Goal: Information Seeking & Learning: Learn about a topic

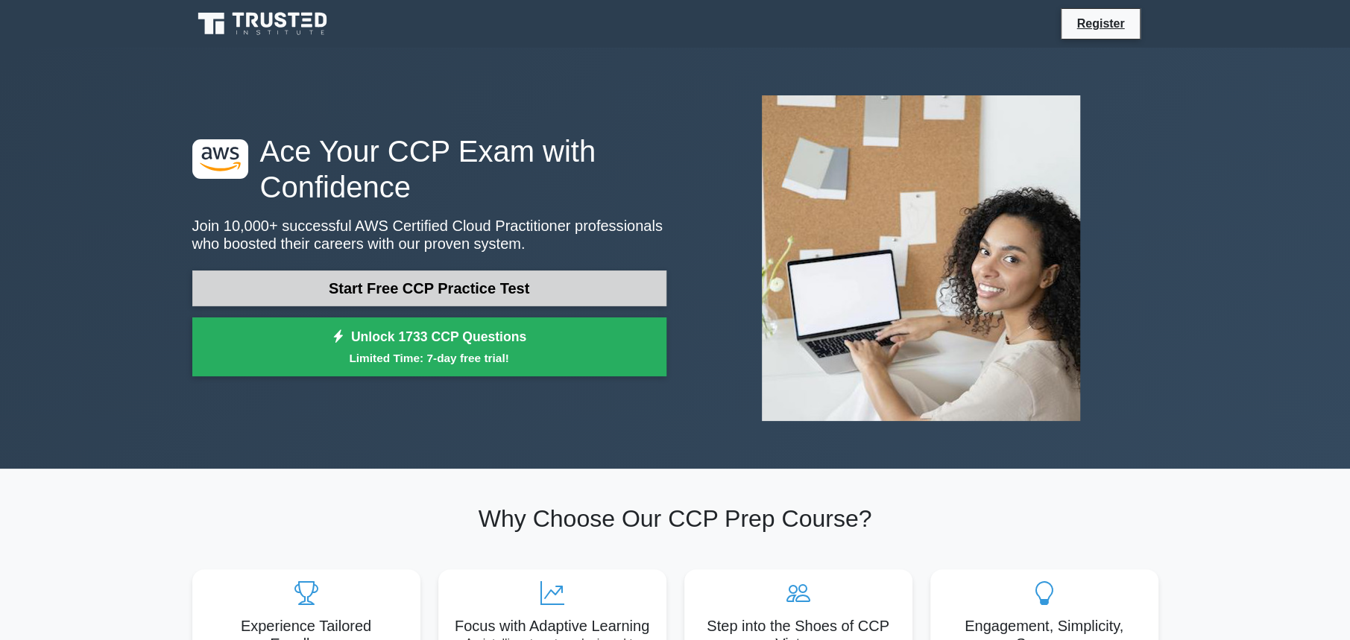
click at [546, 287] on link "Start Free CCP Practice Test" at bounding box center [429, 289] width 474 height 36
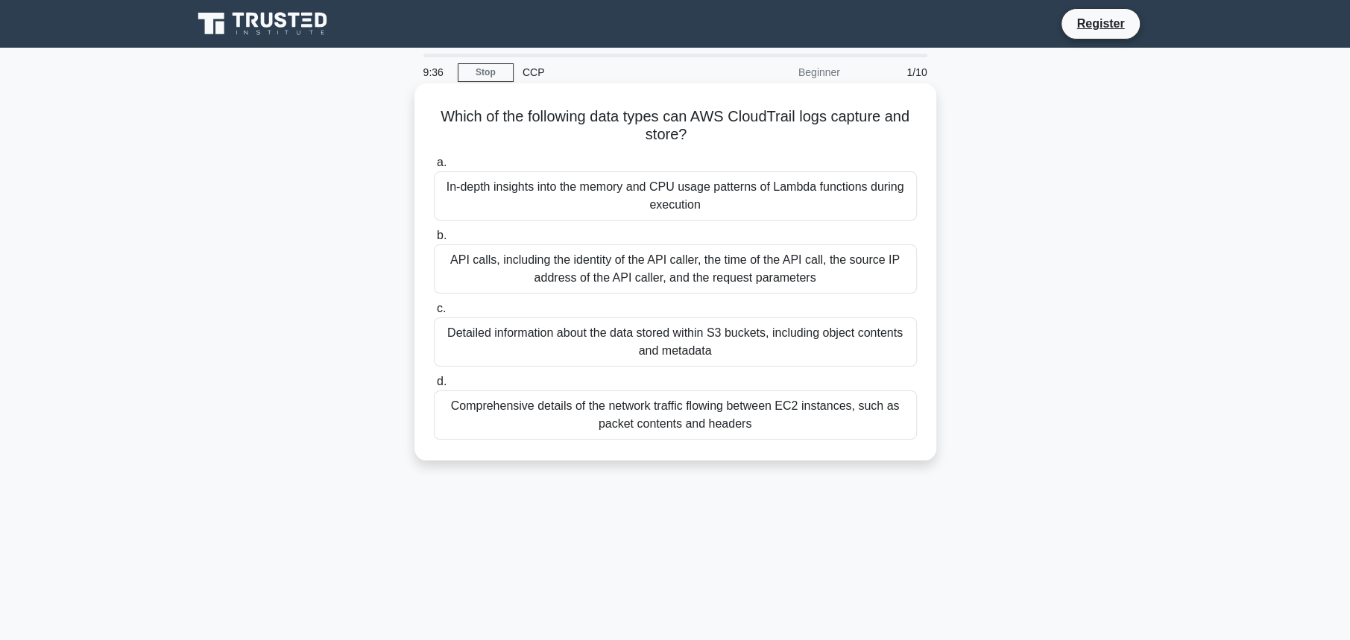
click at [683, 266] on div "API calls, including the identity of the API caller, the time of the API call, …" at bounding box center [675, 269] width 483 height 49
click at [434, 241] on input "b. API calls, including the identity of the API caller, the time of the API cal…" at bounding box center [434, 236] width 0 height 10
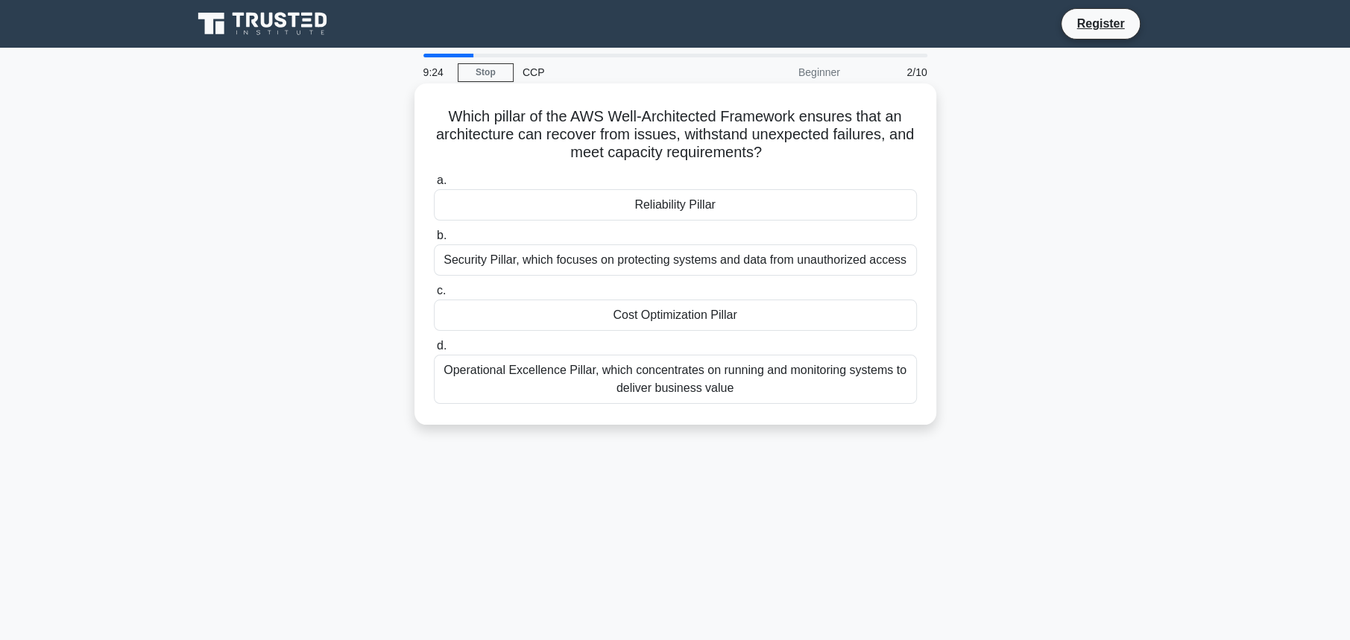
click at [680, 213] on div "Reliability Pillar" at bounding box center [675, 204] width 483 height 31
click at [434, 186] on input "a. Reliability Pillar" at bounding box center [434, 181] width 0 height 10
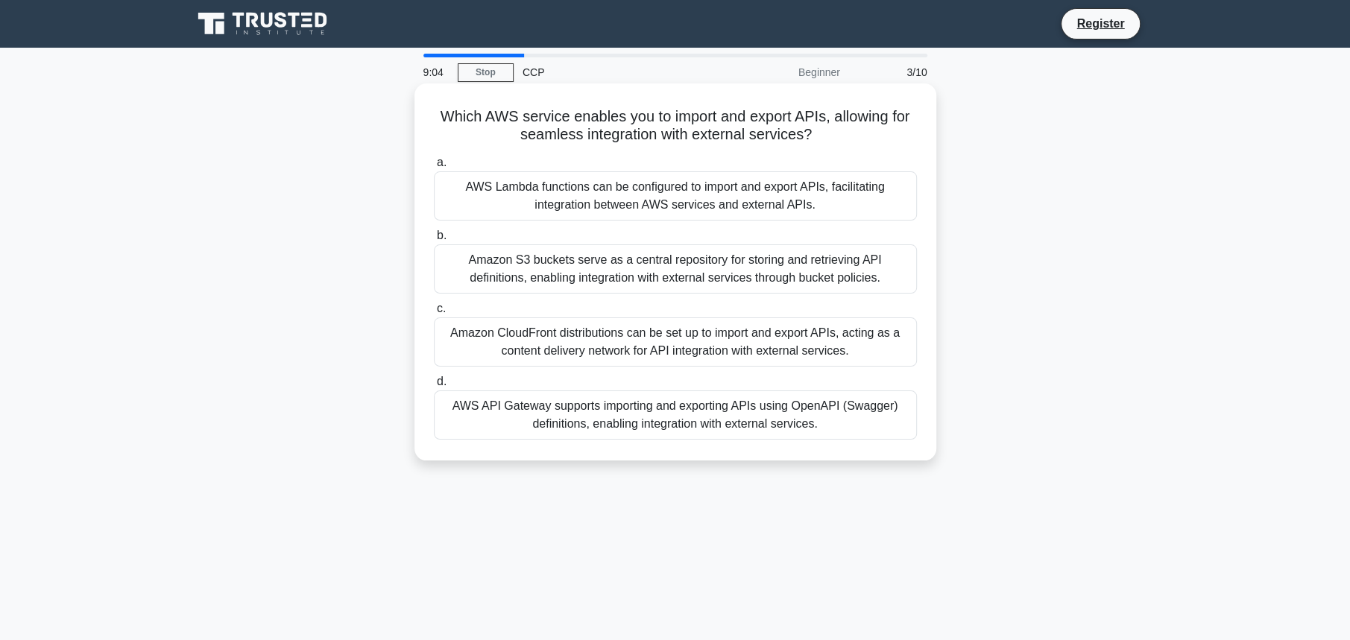
click at [701, 415] on div "AWS API Gateway supports importing and exporting APIs using OpenAPI (Swagger) d…" at bounding box center [675, 415] width 483 height 49
click at [434, 387] on input "d. AWS API Gateway supports importing and exporting APIs using OpenAPI (Swagger…" at bounding box center [434, 382] width 0 height 10
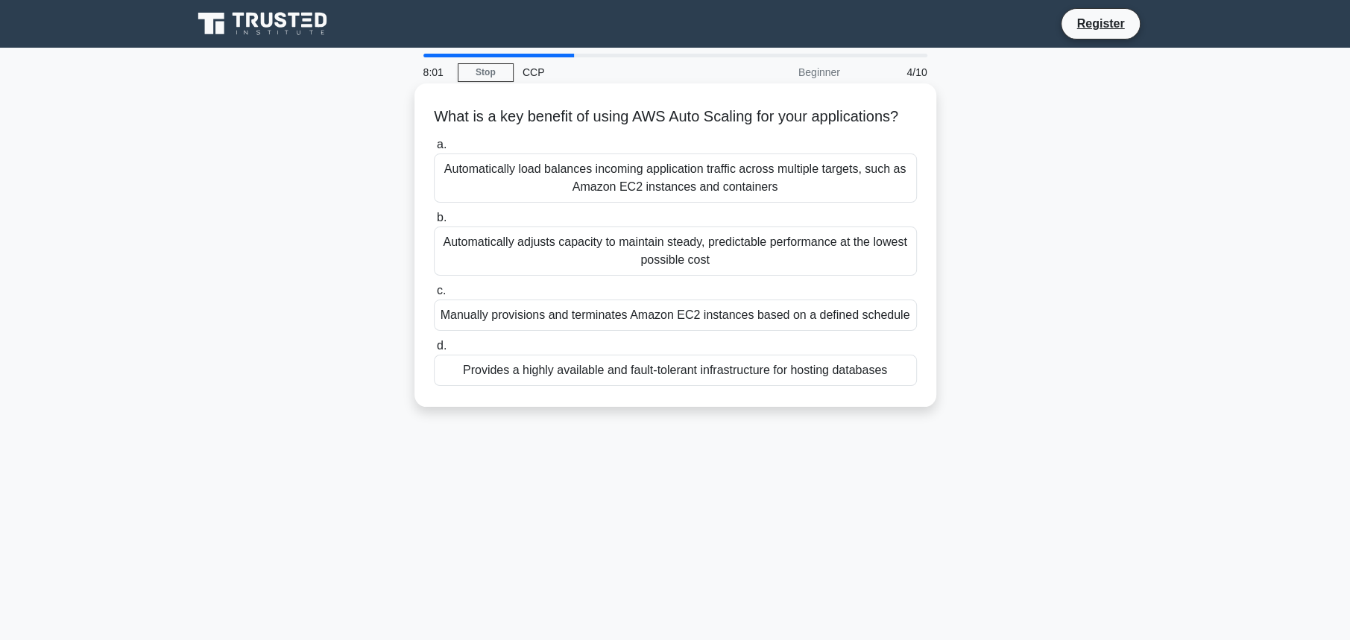
click at [675, 386] on div "Provides a highly available and fault-tolerant infrastructure for hosting datab…" at bounding box center [675, 370] width 483 height 31
click at [434, 351] on input "d. Provides a highly available and fault-tolerant infrastructure for hosting da…" at bounding box center [434, 346] width 0 height 10
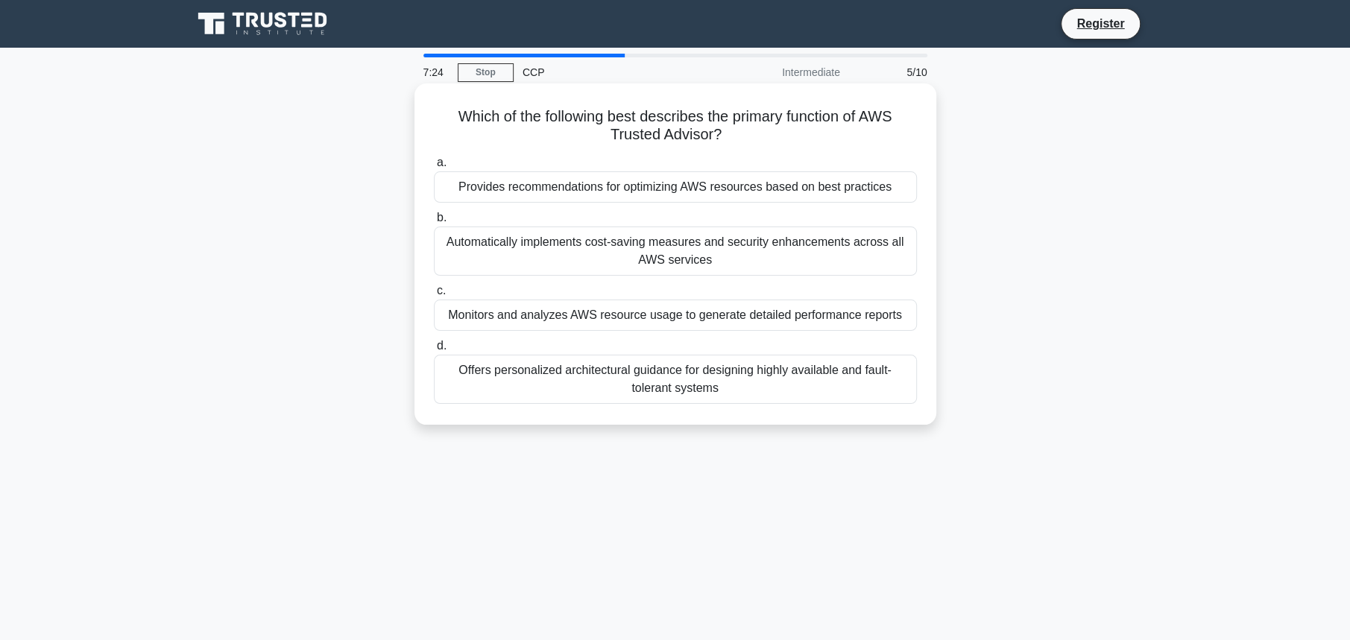
click at [744, 198] on div "Provides recommendations for optimizing AWS resources based on best practices" at bounding box center [675, 186] width 483 height 31
click at [434, 168] on input "a. Provides recommendations for optimizing AWS resources based on best practices" at bounding box center [434, 163] width 0 height 10
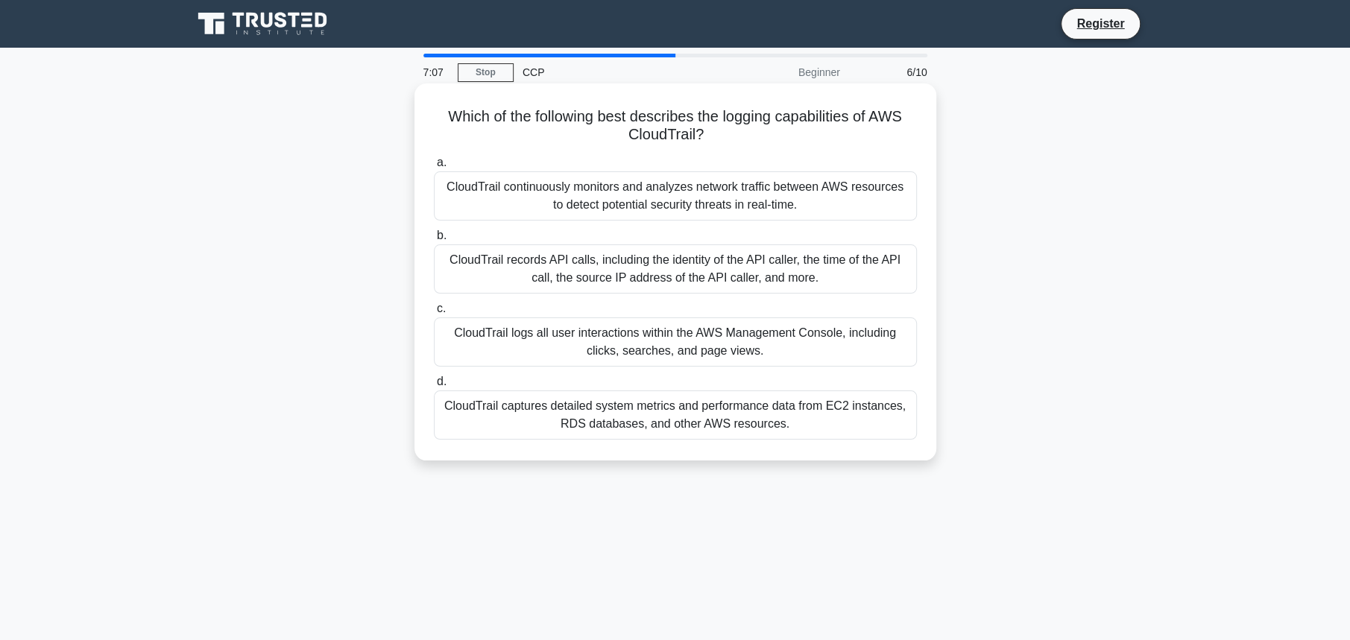
click at [769, 270] on div "CloudTrail records API calls, including the identity of the API caller, the tim…" at bounding box center [675, 269] width 483 height 49
click at [434, 241] on input "b. CloudTrail records API calls, including the identity of the API caller, the …" at bounding box center [434, 236] width 0 height 10
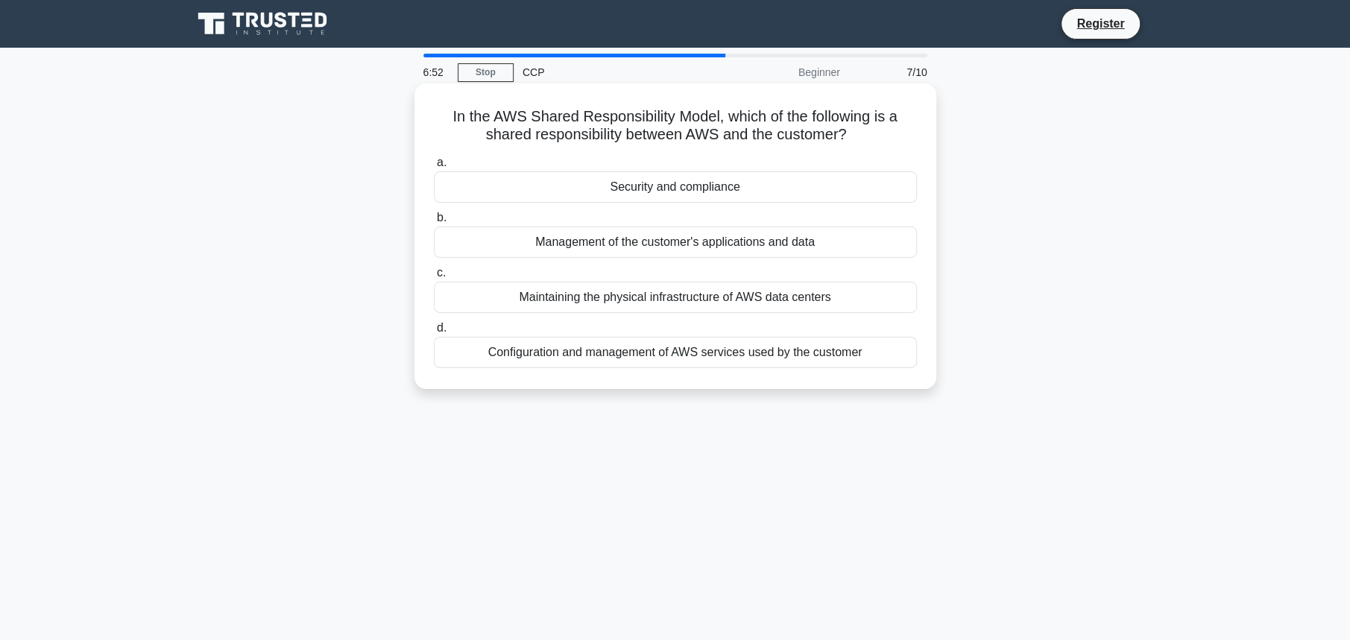
click at [845, 356] on div "Configuration and management of AWS services used by the customer" at bounding box center [675, 352] width 483 height 31
click at [434, 333] on input "d. Configuration and management of AWS services used by the customer" at bounding box center [434, 329] width 0 height 10
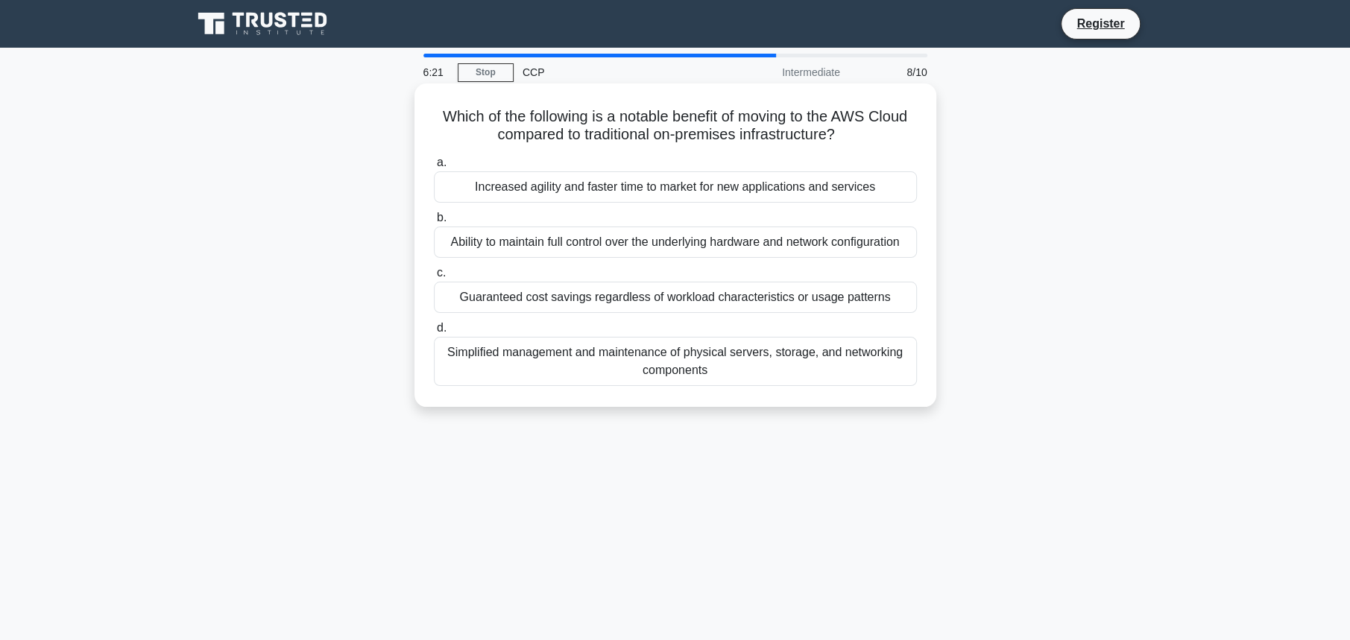
click at [666, 188] on div "Increased agility and faster time to market for new applications and services" at bounding box center [675, 186] width 483 height 31
click at [434, 168] on input "a. Increased agility and faster time to market for new applications and services" at bounding box center [434, 163] width 0 height 10
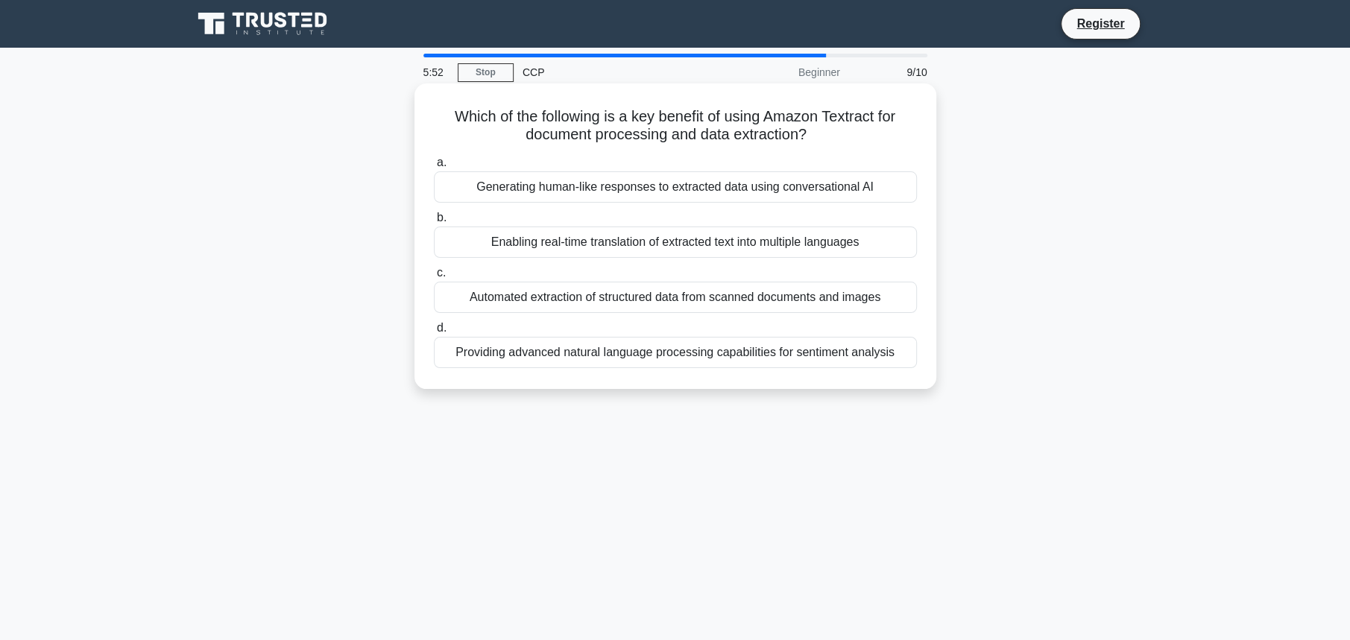
click at [694, 303] on div "Automated extraction of structured data from scanned documents and images" at bounding box center [675, 297] width 483 height 31
click at [434, 278] on input "c. Automated extraction of structured data from scanned documents and images" at bounding box center [434, 273] width 0 height 10
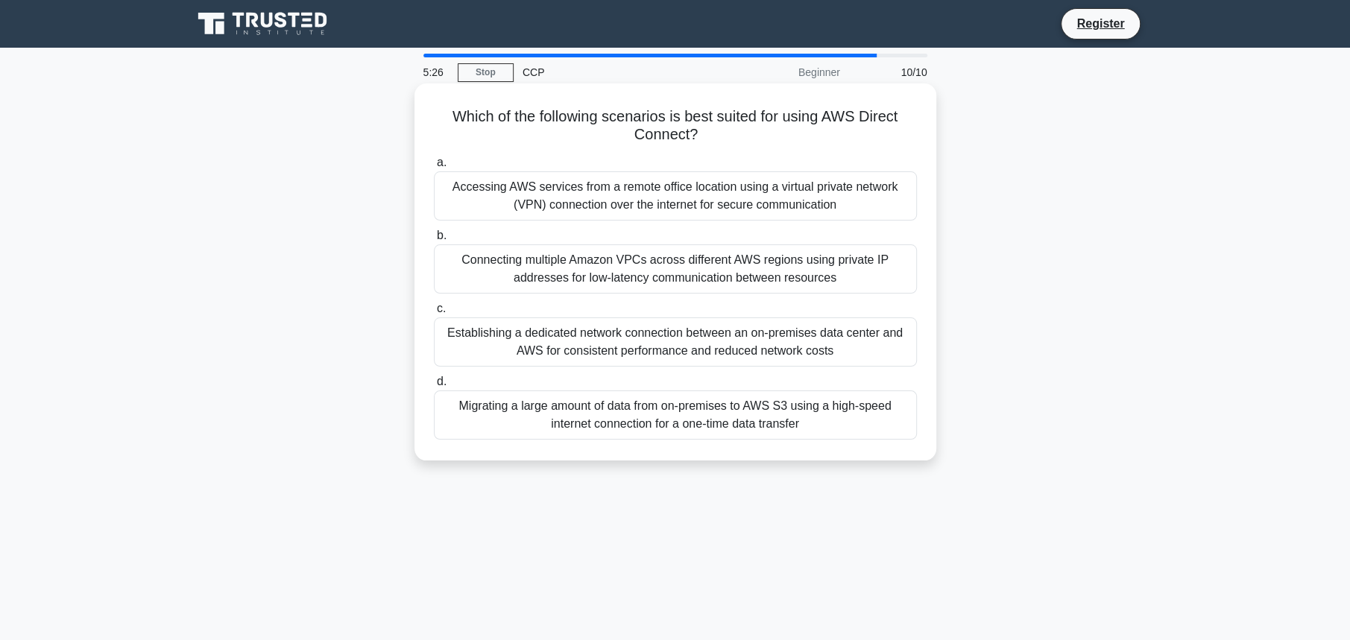
click at [761, 347] on div "Establishing a dedicated network connection between an on-premises data center …" at bounding box center [675, 342] width 483 height 49
click at [434, 314] on input "c. Establishing a dedicated network connection between an on-premises data cent…" at bounding box center [434, 309] width 0 height 10
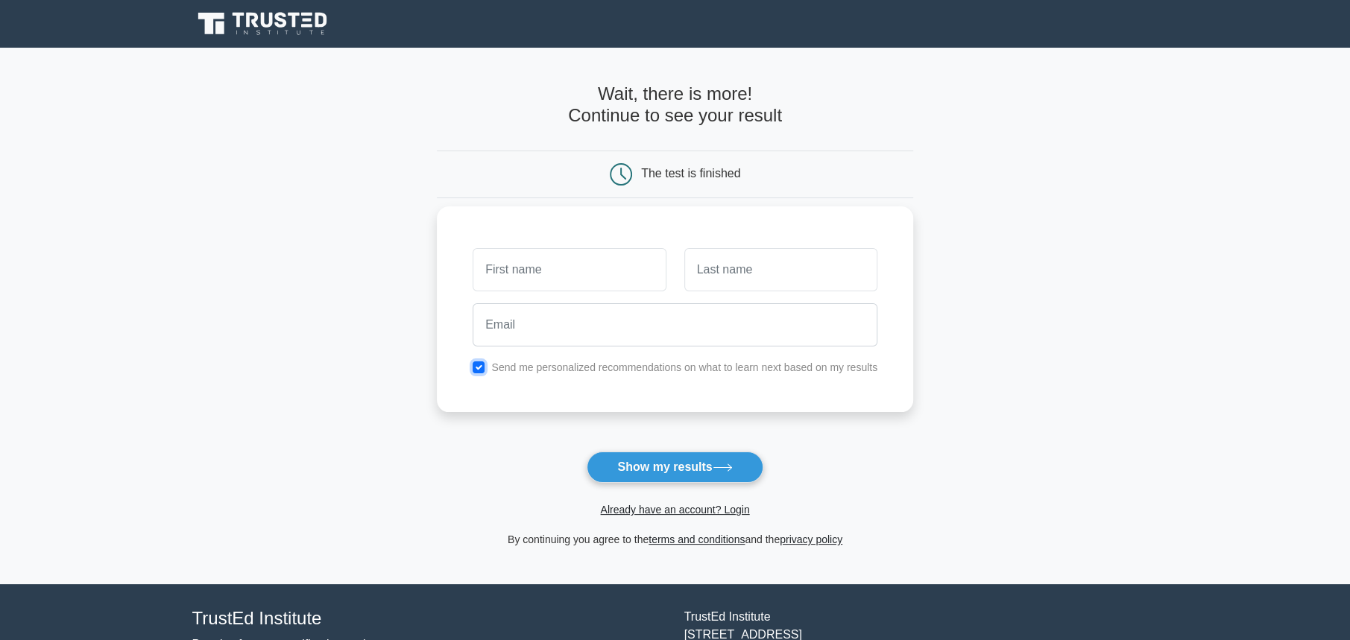
click at [483, 368] on input "checkbox" at bounding box center [479, 368] width 12 height 12
checkbox input "false"
click at [511, 291] on div at bounding box center [569, 269] width 211 height 55
click at [519, 278] on input "text" at bounding box center [569, 269] width 193 height 43
type input "[PERSON_NAME]"
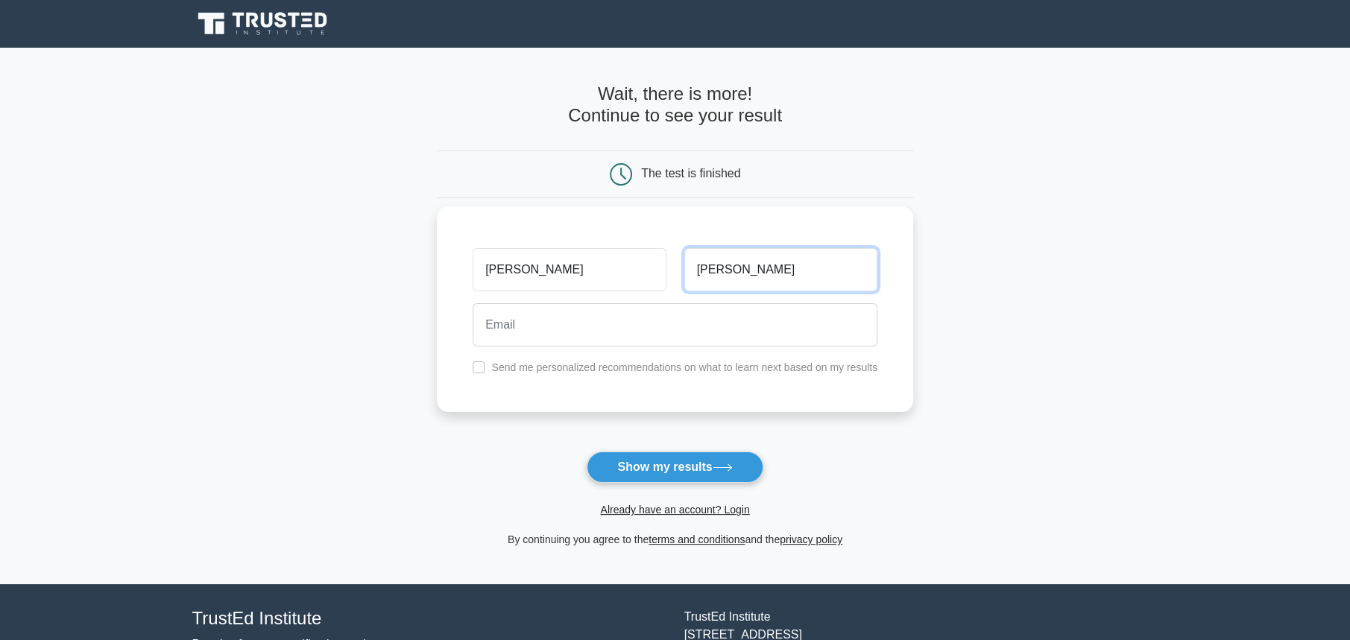
type input "[PERSON_NAME]"
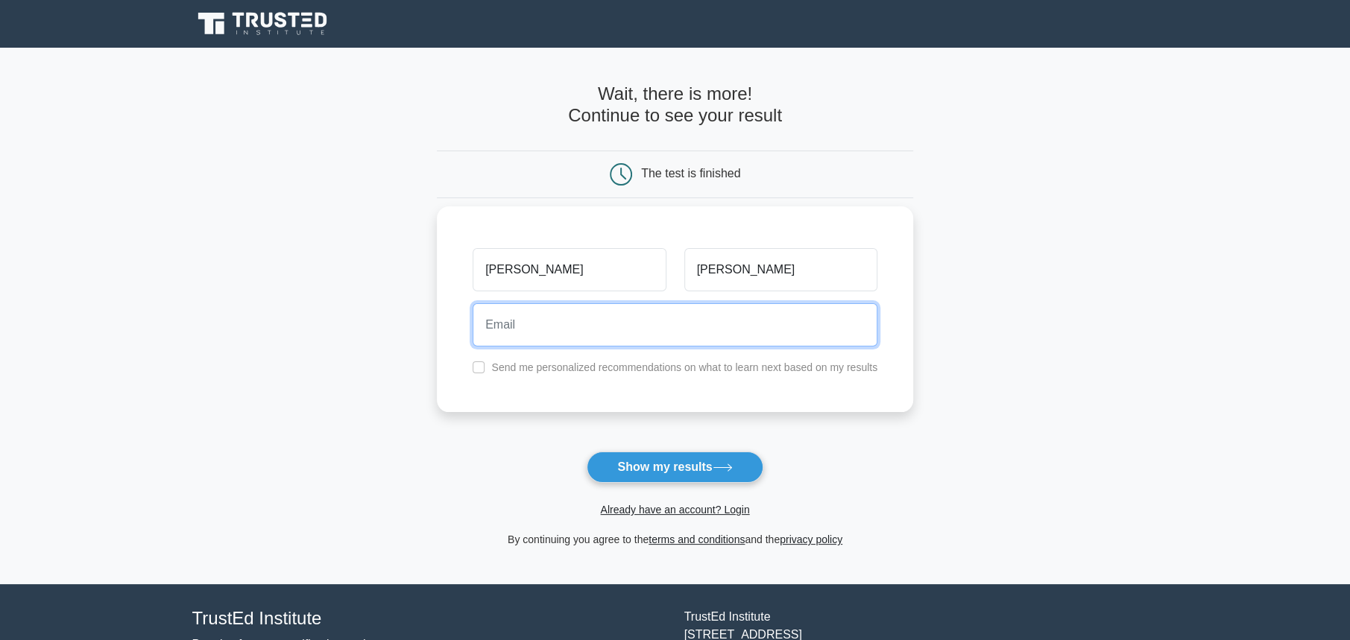
click at [539, 332] on input "email" at bounding box center [675, 324] width 405 height 43
type input "sonusharna775@gmail.com"
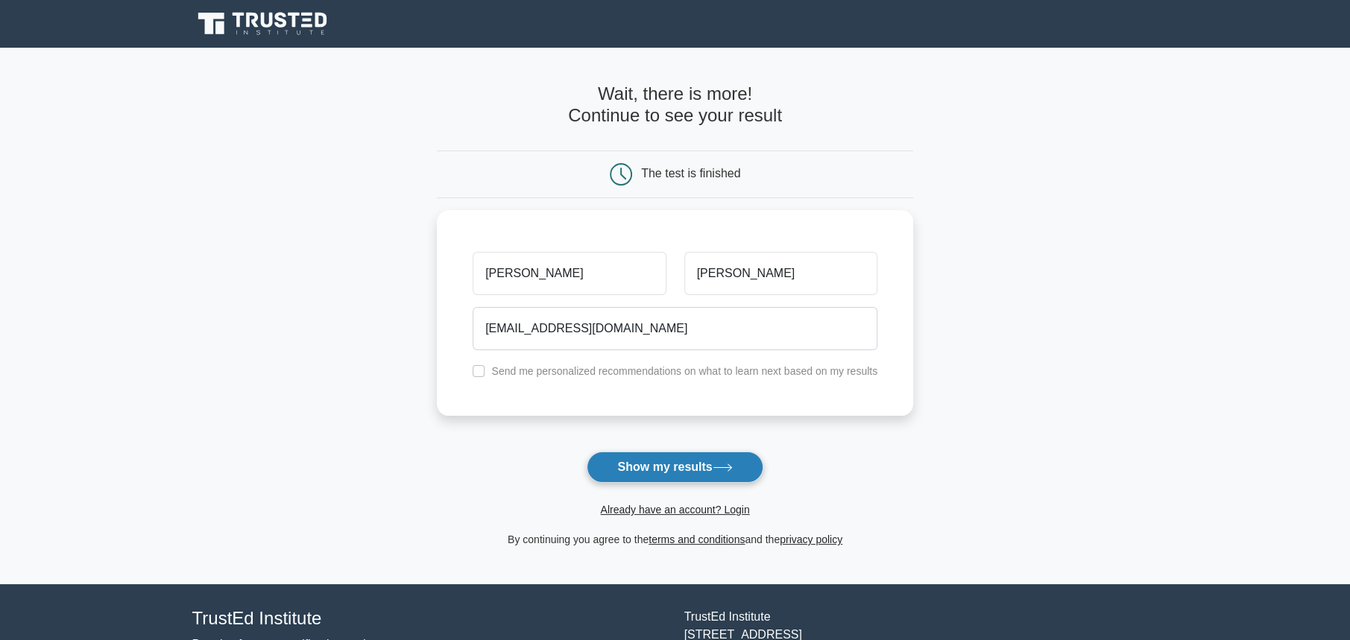
click at [659, 466] on button "Show my results" at bounding box center [675, 467] width 176 height 31
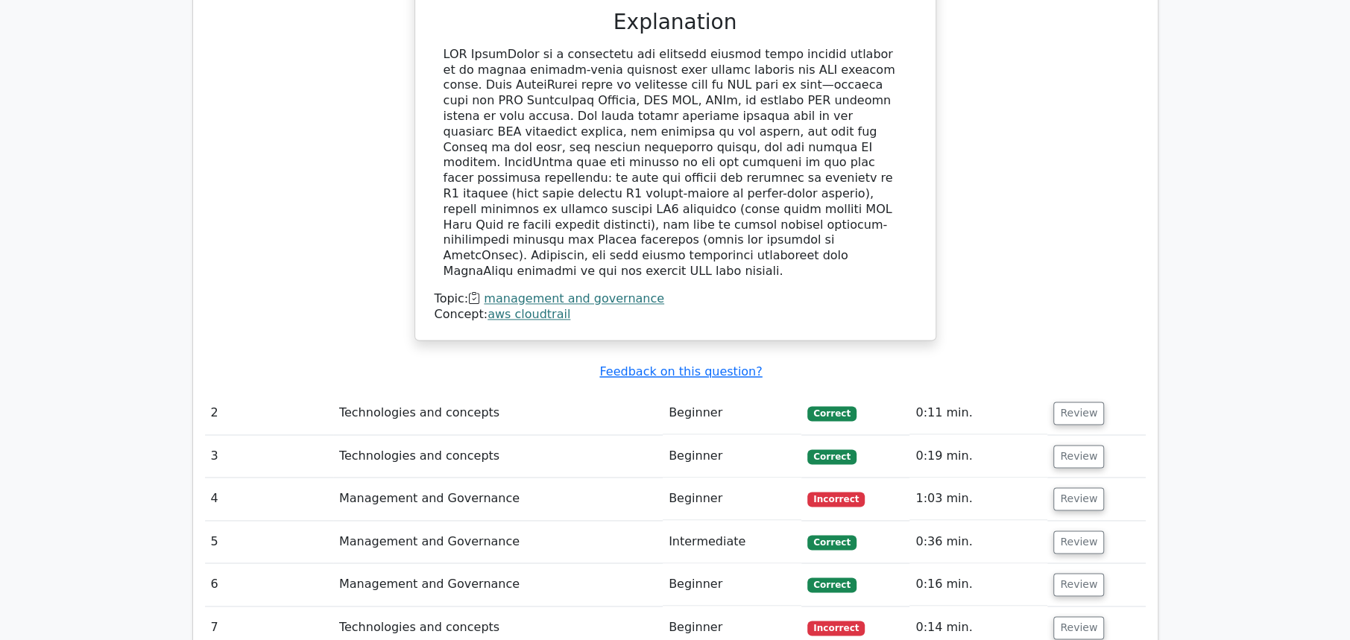
scroll to position [1490, 0]
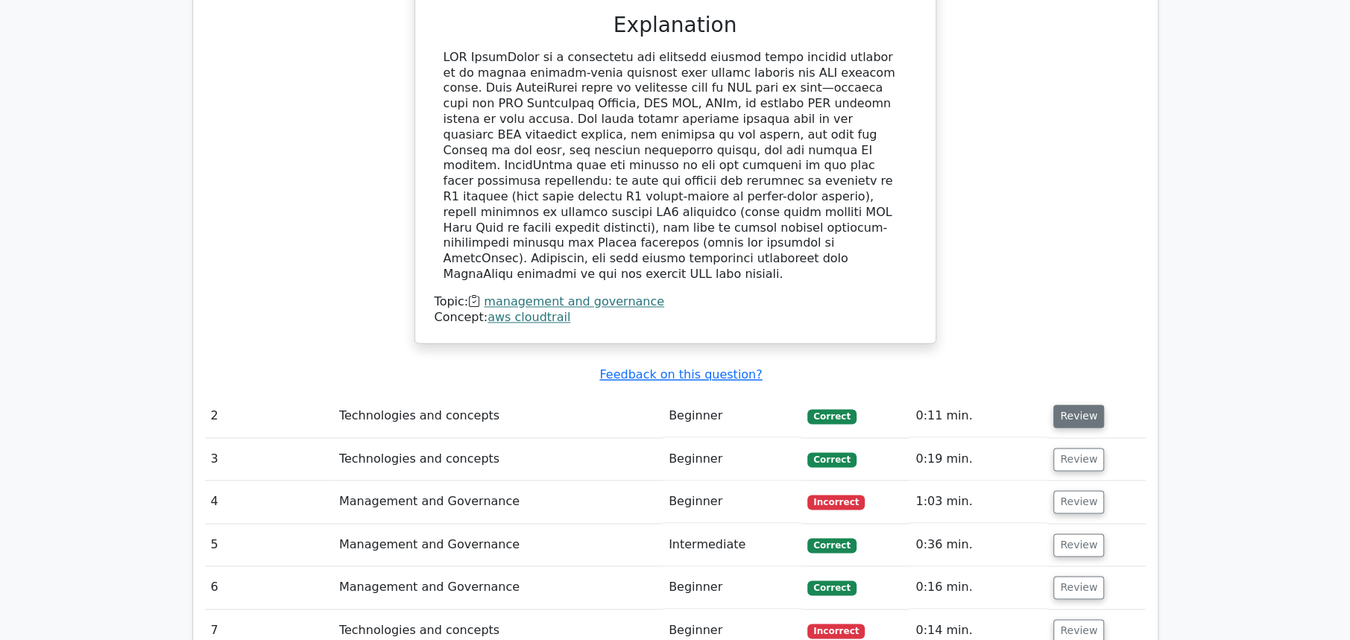
click at [1075, 405] on button "Review" at bounding box center [1078, 416] width 51 height 23
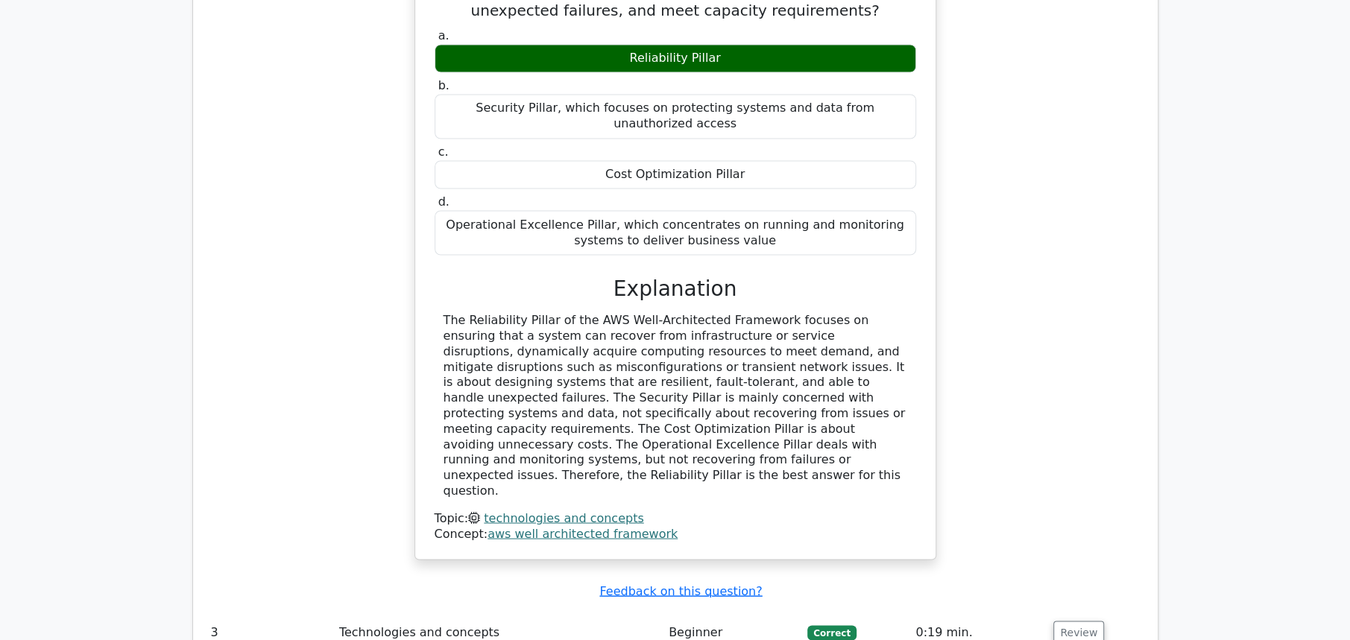
scroll to position [2236, 0]
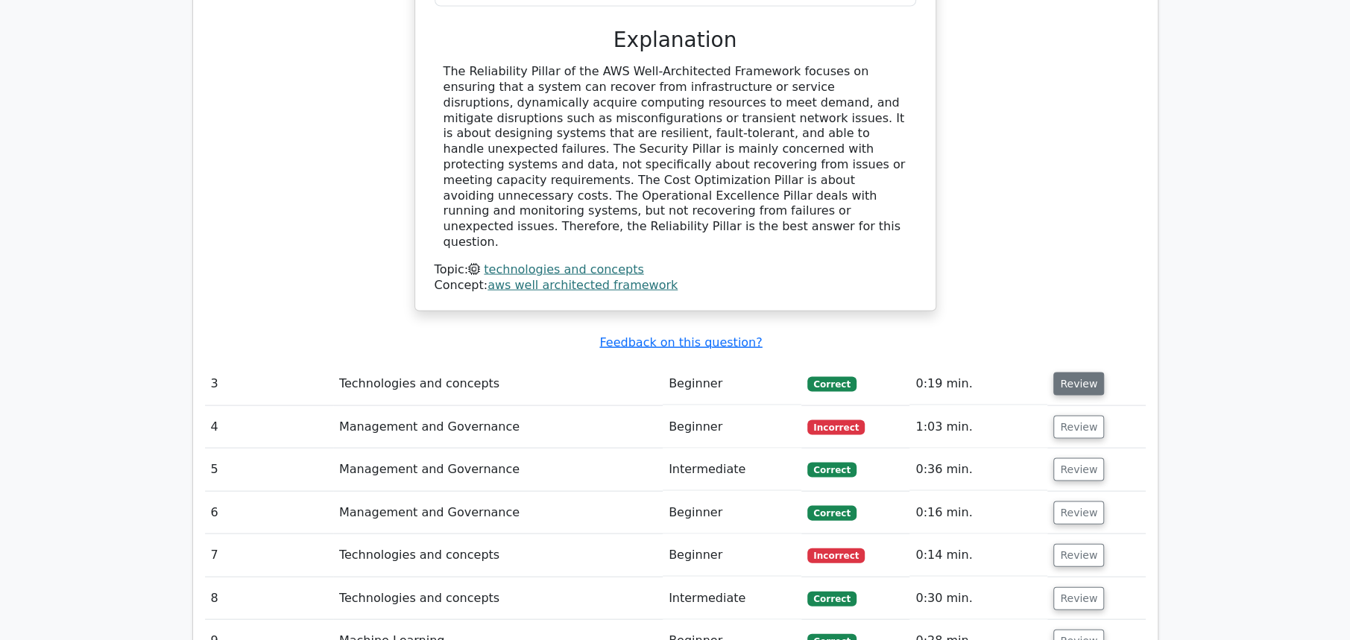
click at [1086, 373] on button "Review" at bounding box center [1078, 384] width 51 height 23
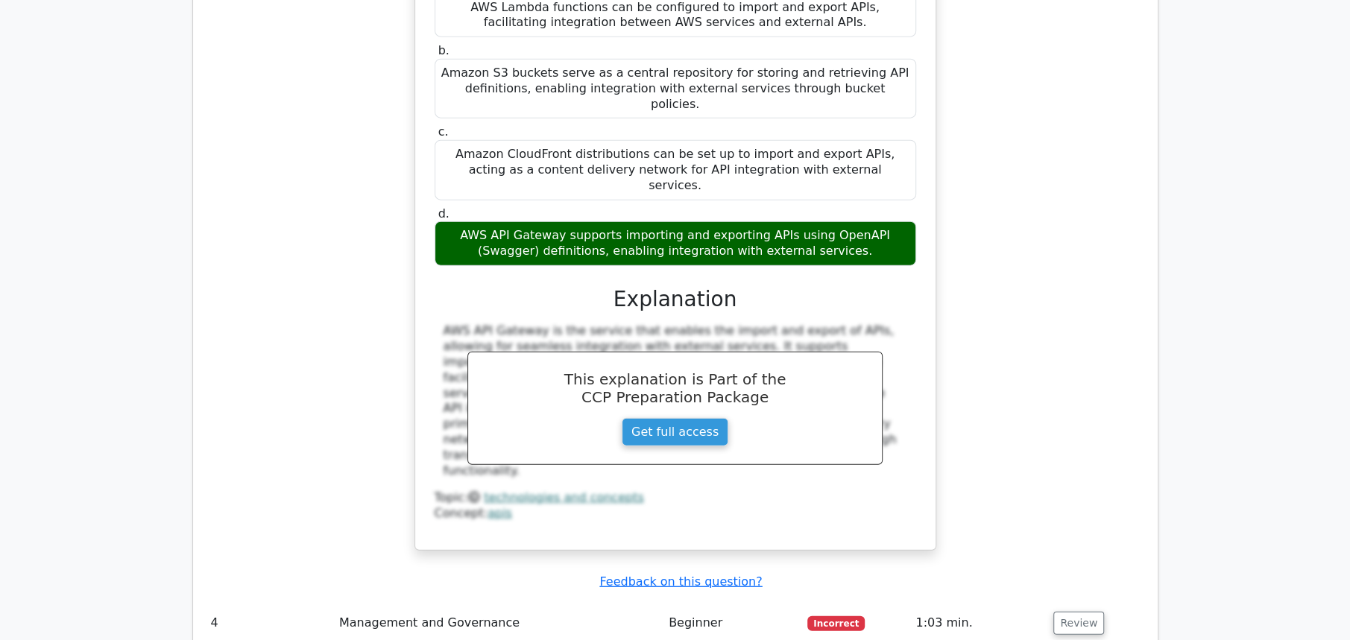
scroll to position [2981, 0]
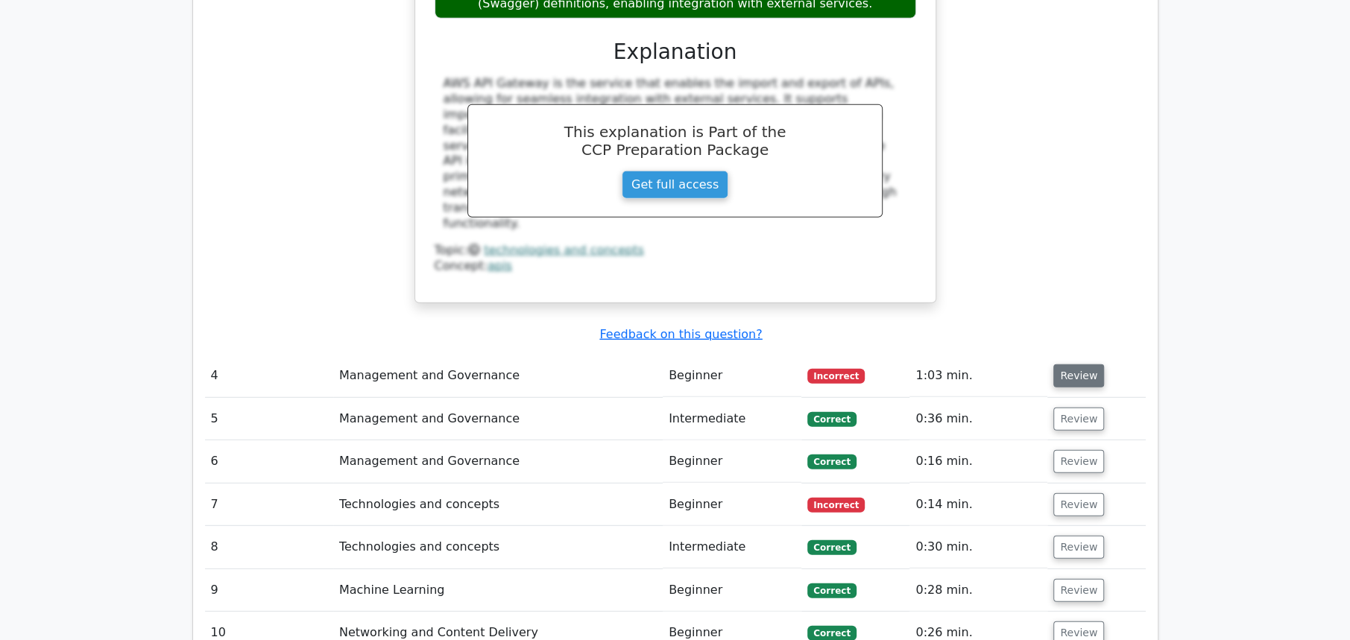
click at [1080, 365] on button "Review" at bounding box center [1078, 376] width 51 height 23
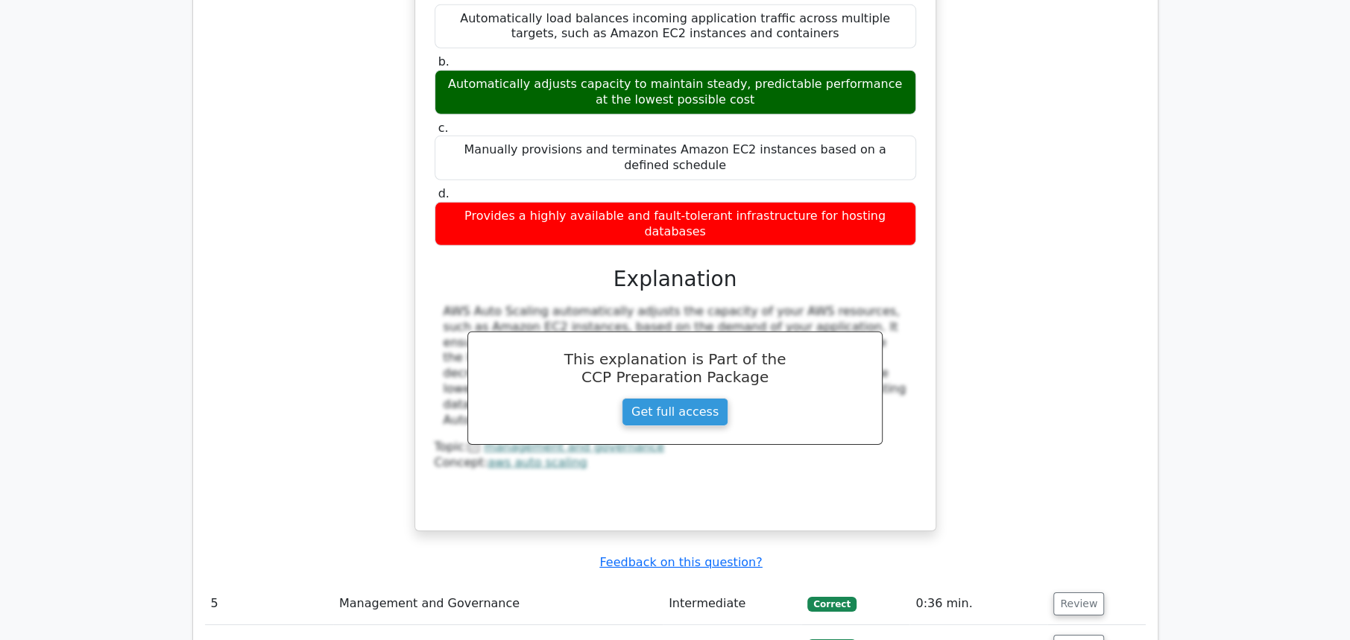
scroll to position [3478, 0]
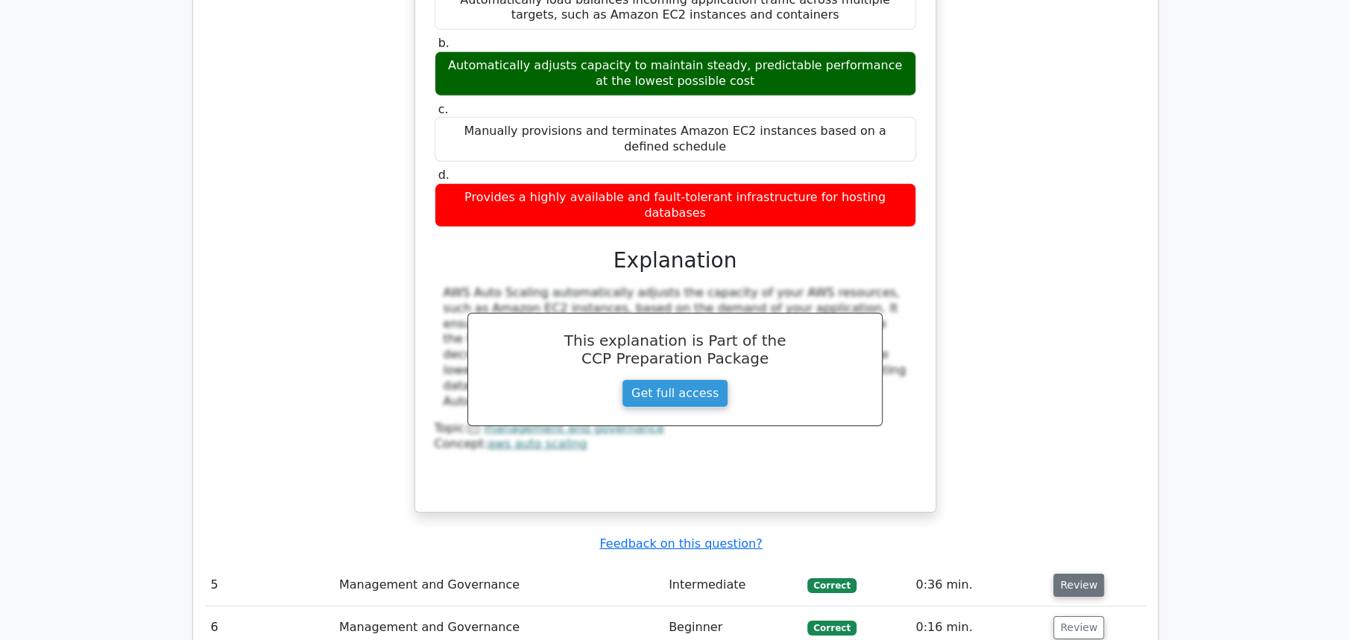
click at [1073, 574] on button "Review" at bounding box center [1078, 585] width 51 height 23
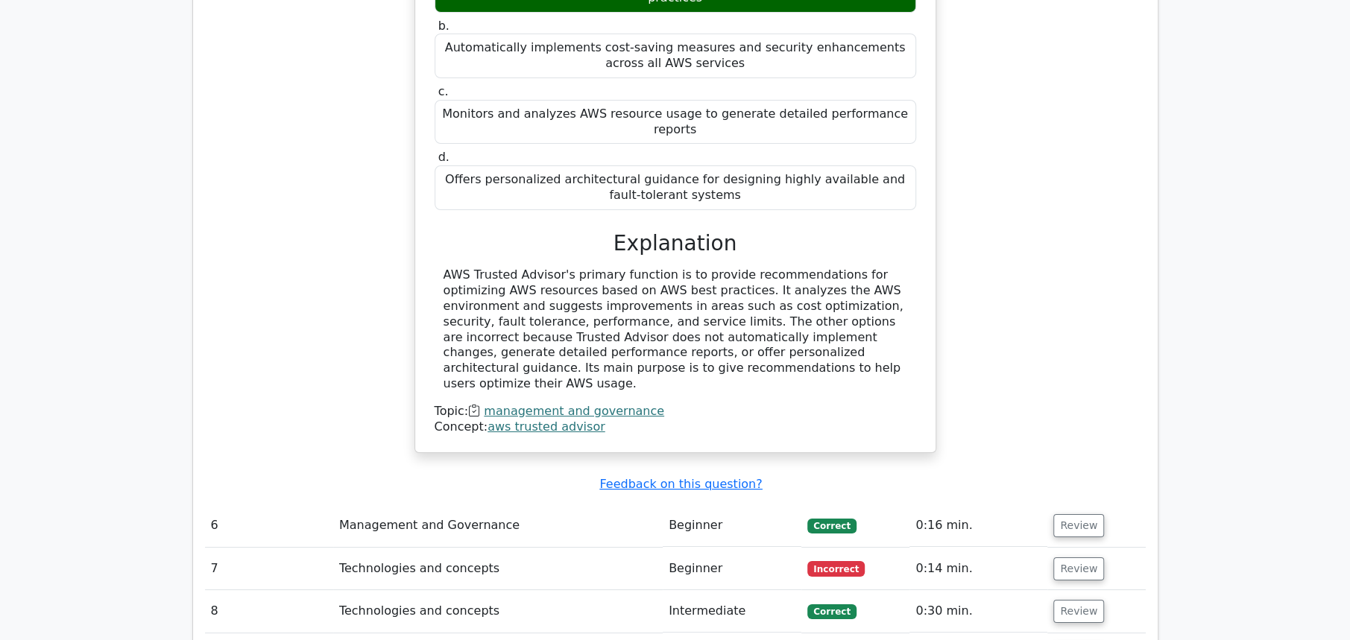
scroll to position [4224, 0]
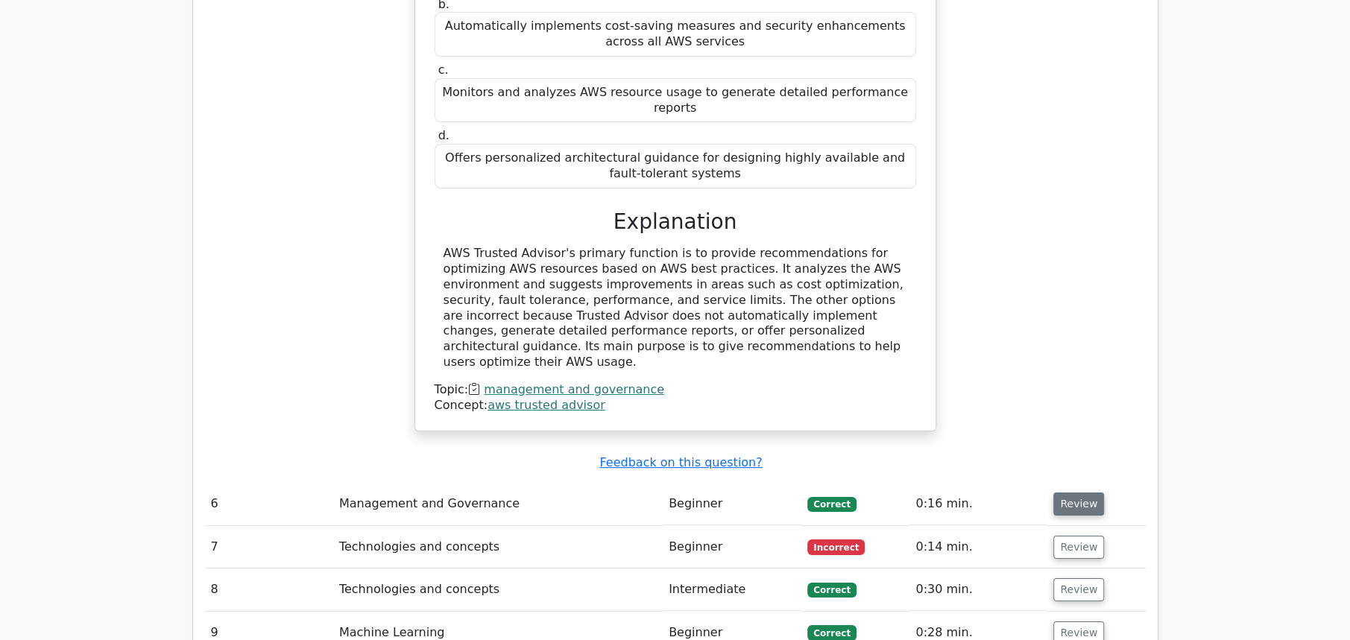
click at [1081, 493] on button "Review" at bounding box center [1078, 504] width 51 height 23
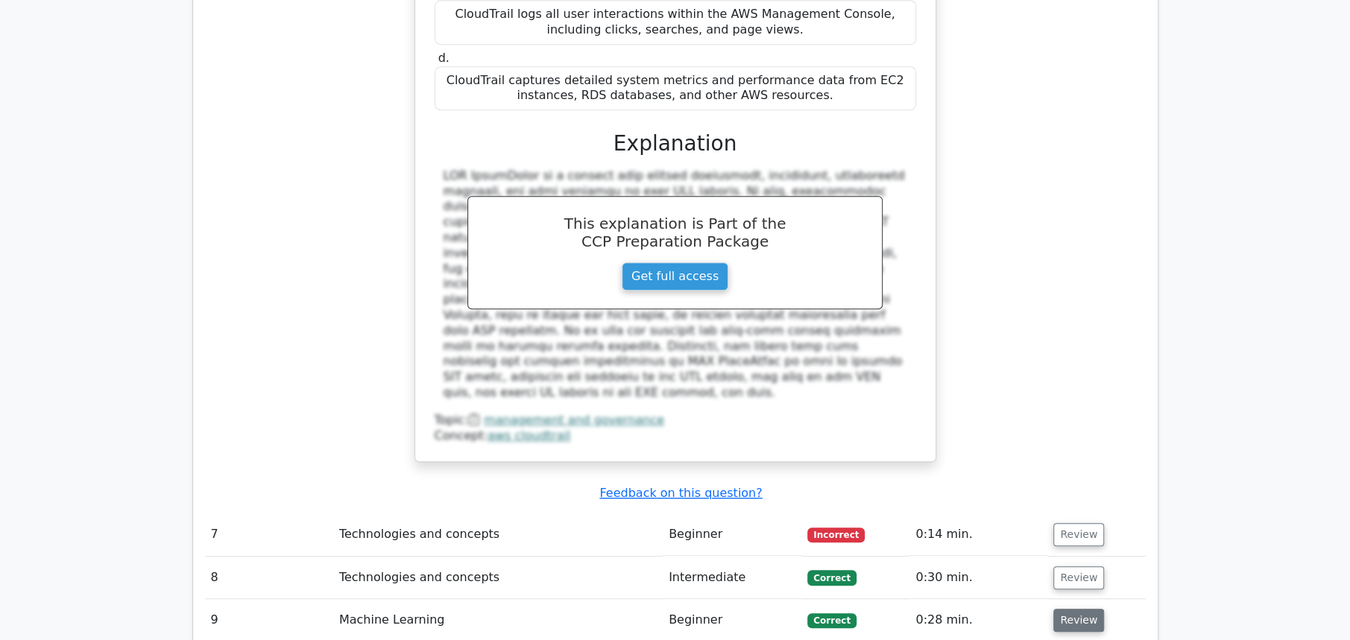
scroll to position [4969, 0]
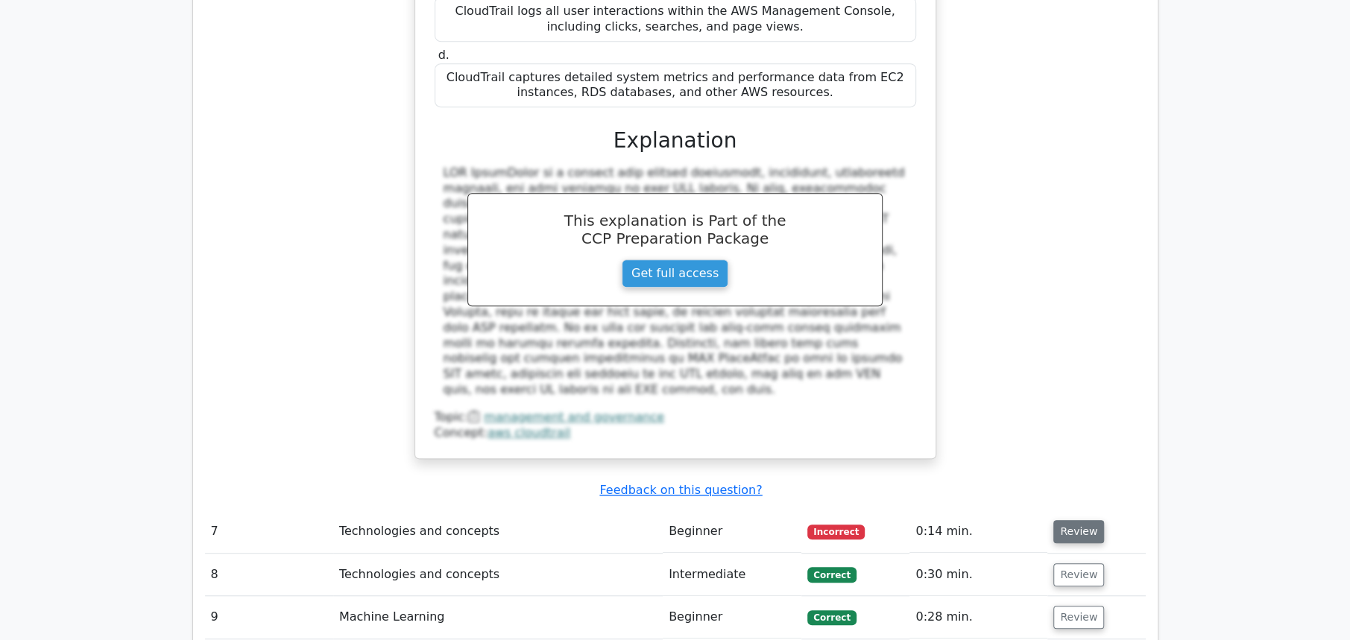
click at [1084, 520] on button "Review" at bounding box center [1078, 531] width 51 height 23
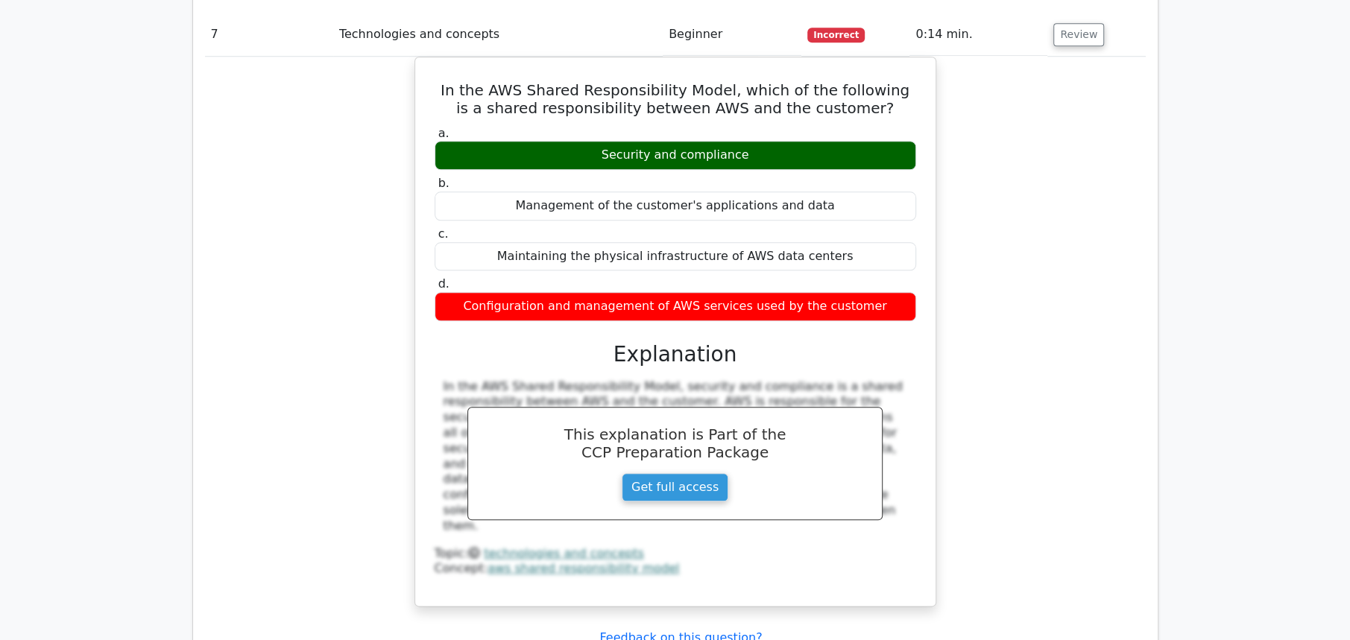
scroll to position [5715, 0]
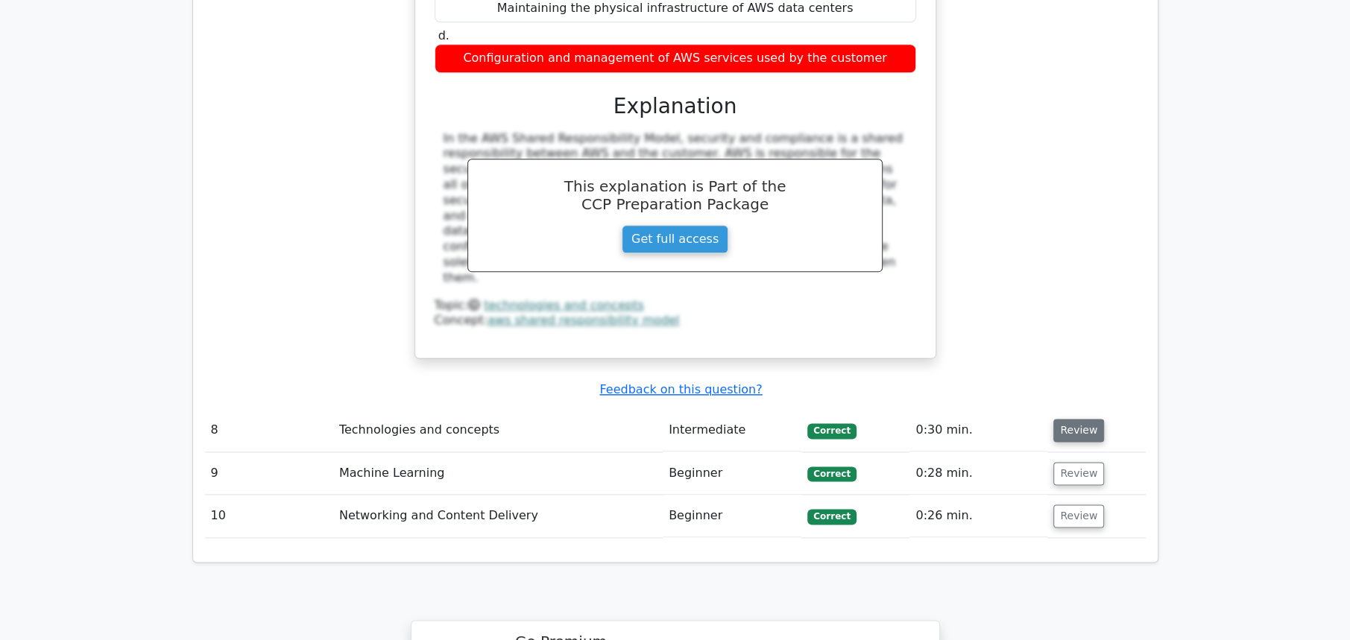
click at [1074, 419] on button "Review" at bounding box center [1078, 430] width 51 height 23
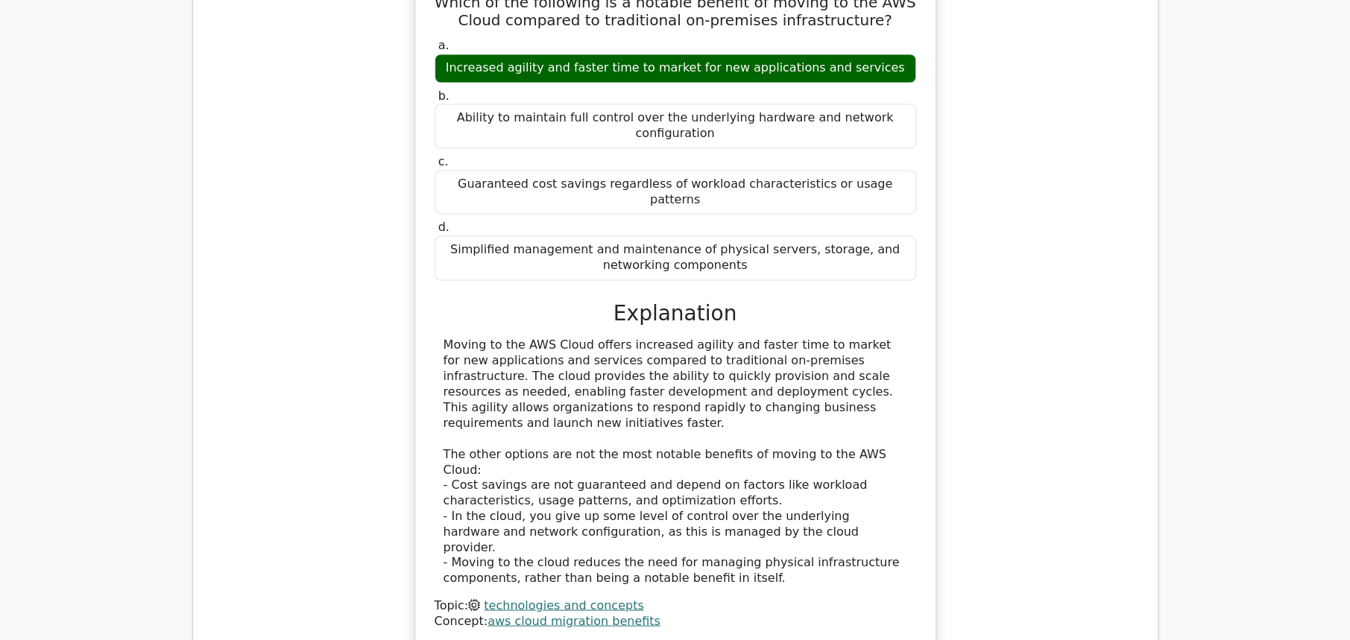
scroll to position [6211, 0]
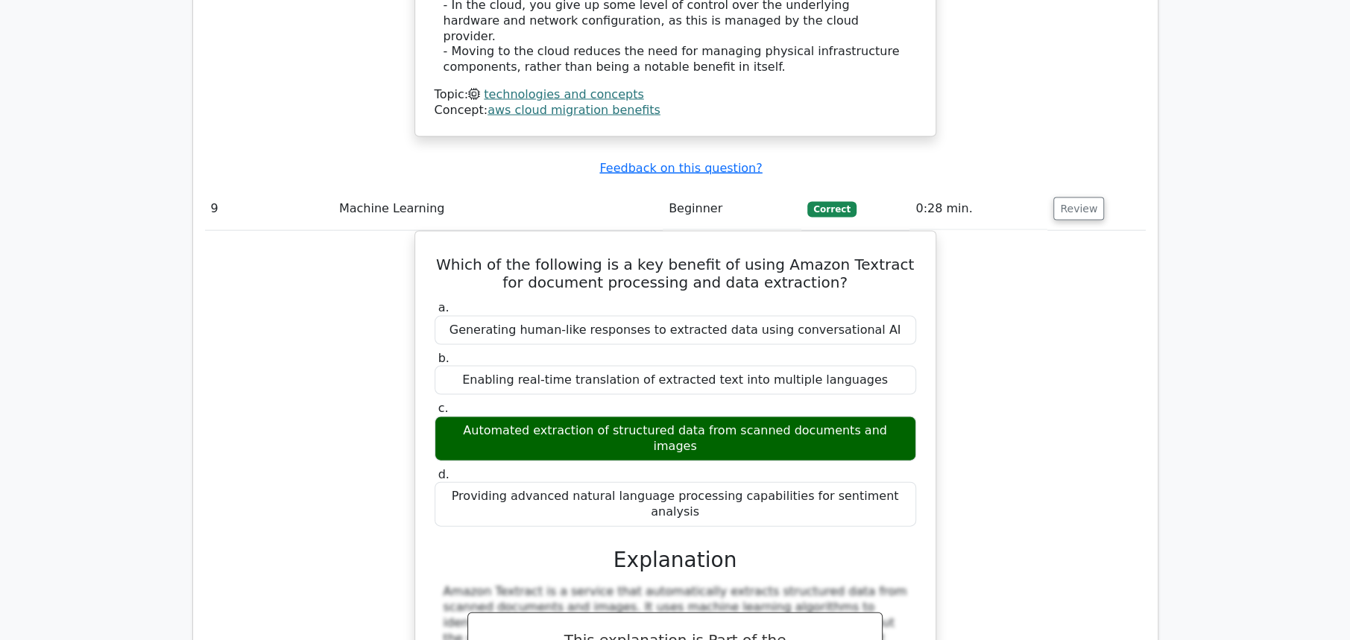
scroll to position [6957, 0]
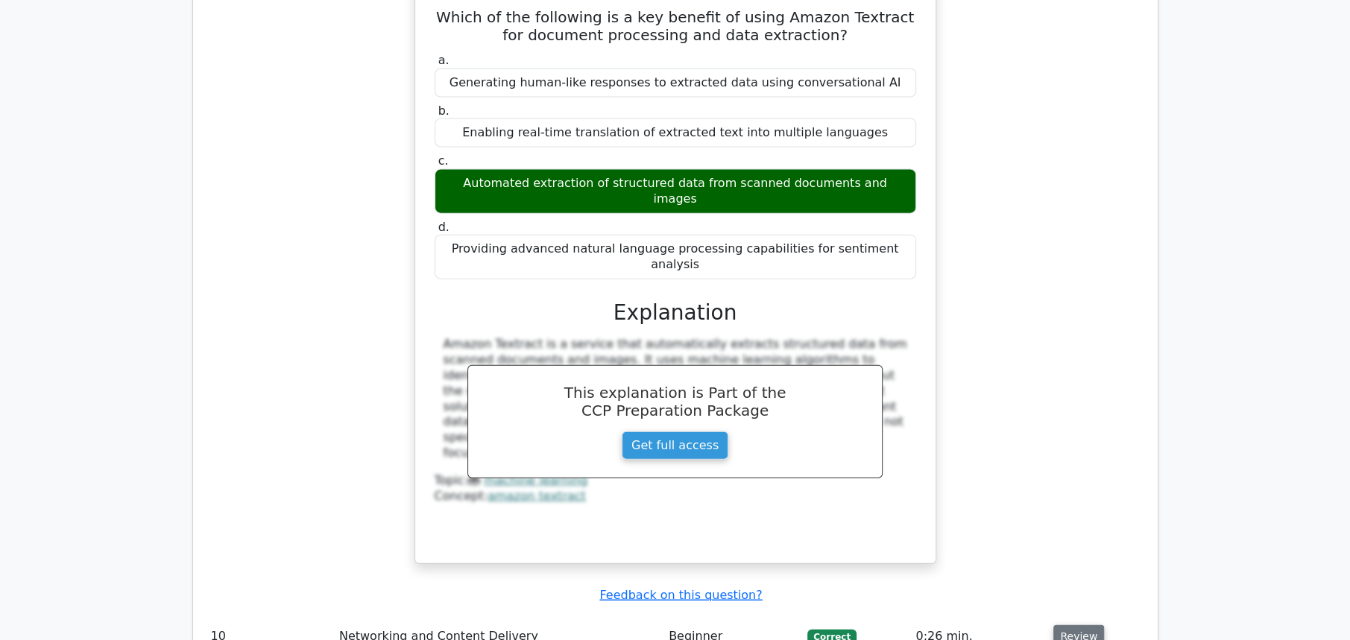
click at [1075, 625] on button "Review" at bounding box center [1078, 636] width 51 height 23
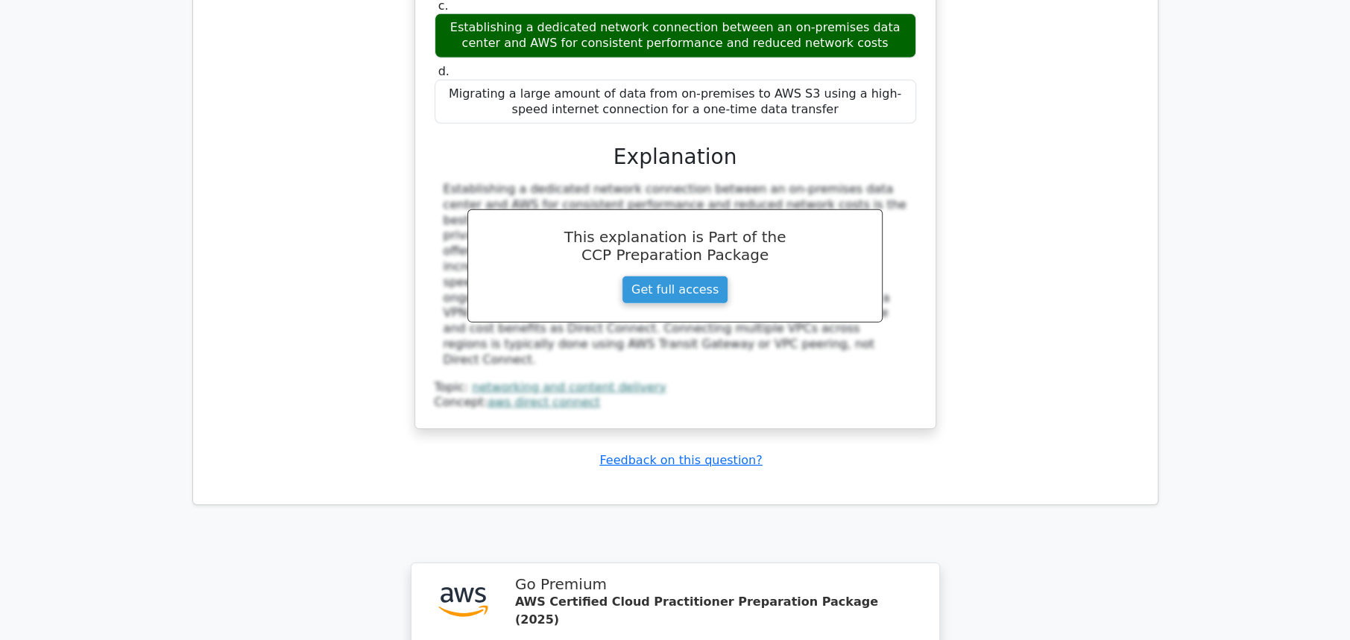
scroll to position [7926, 0]
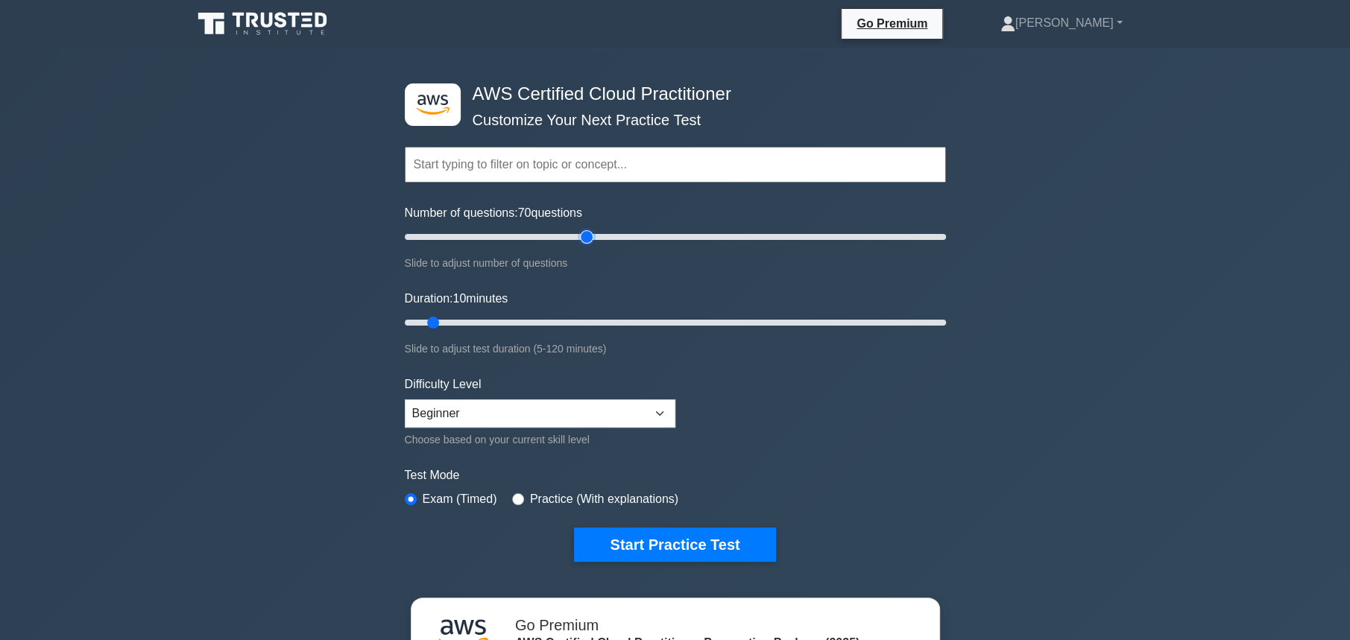
drag, startPoint x: 425, startPoint y: 236, endPoint x: 589, endPoint y: 250, distance: 164.5
type input "70"
click at [589, 246] on input "Number of questions: 70 questions" at bounding box center [675, 237] width 541 height 18
drag, startPoint x: 431, startPoint y: 322, endPoint x: 745, endPoint y: 324, distance: 313.8
type input "80"
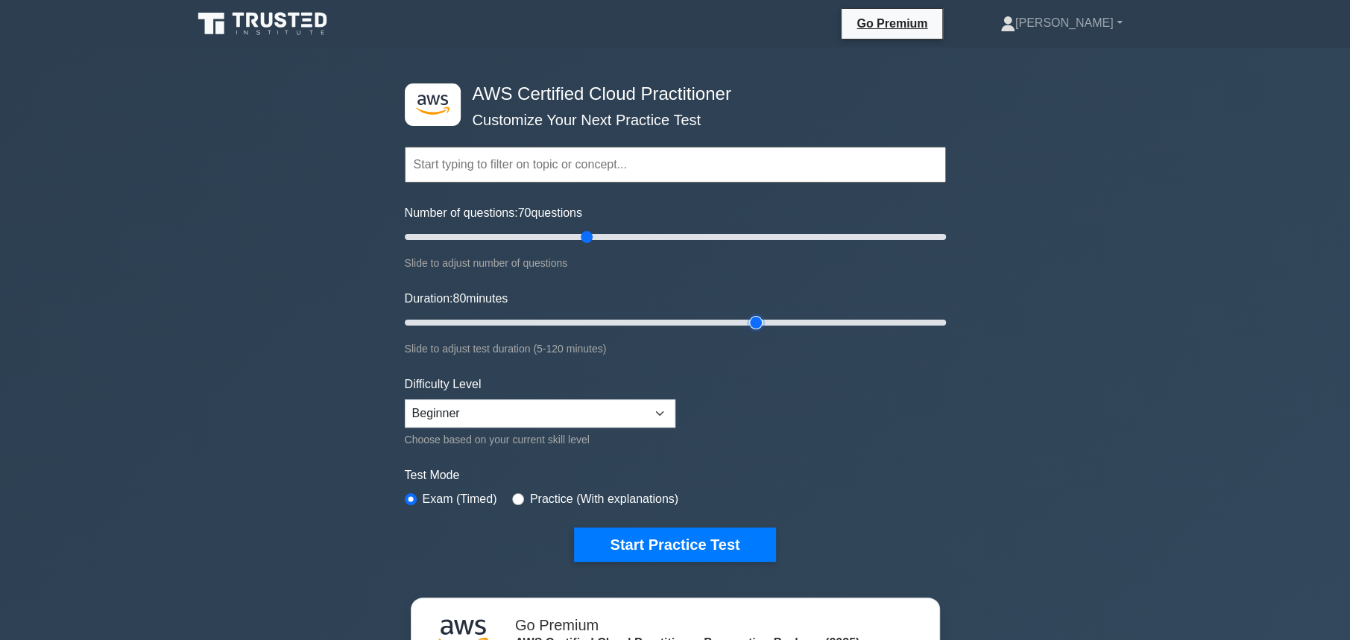
click at [745, 324] on input "Duration: 80 minutes" at bounding box center [675, 323] width 541 height 18
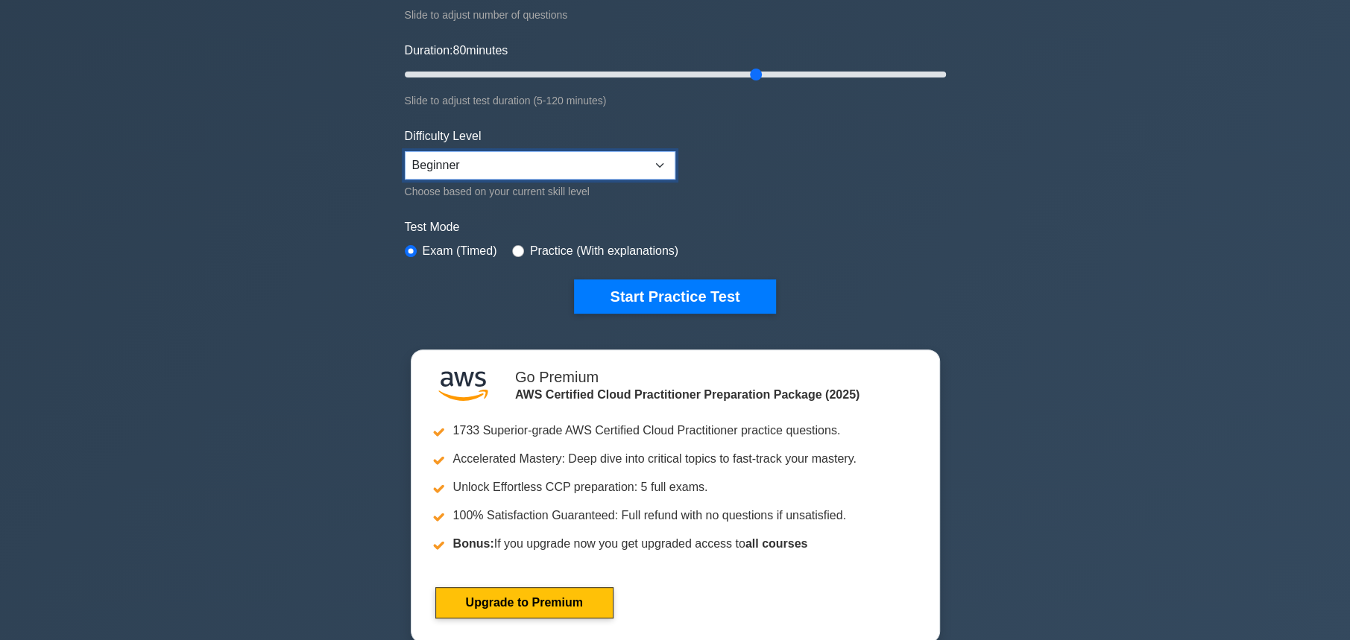
click at [628, 164] on select "Beginner Intermediate Expert" at bounding box center [540, 165] width 271 height 28
click at [858, 190] on form "Topics Technologies and concepts Analytics Application Integration Business App…" at bounding box center [675, 83] width 541 height 461
click at [688, 291] on button "Start Practice Test" at bounding box center [674, 297] width 201 height 34
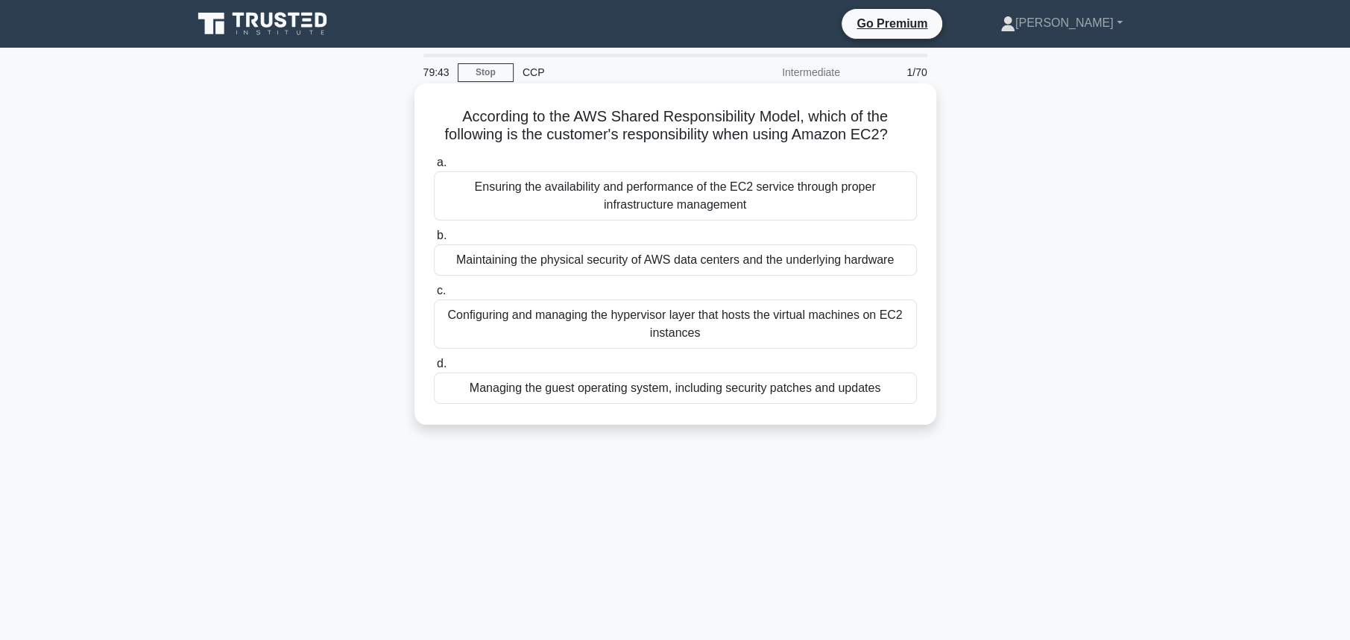
click at [727, 396] on div "Managing the guest operating system, including security patches and updates" at bounding box center [675, 388] width 483 height 31
click at [434, 369] on input "d. Managing the guest operating system, including security patches and updates" at bounding box center [434, 364] width 0 height 10
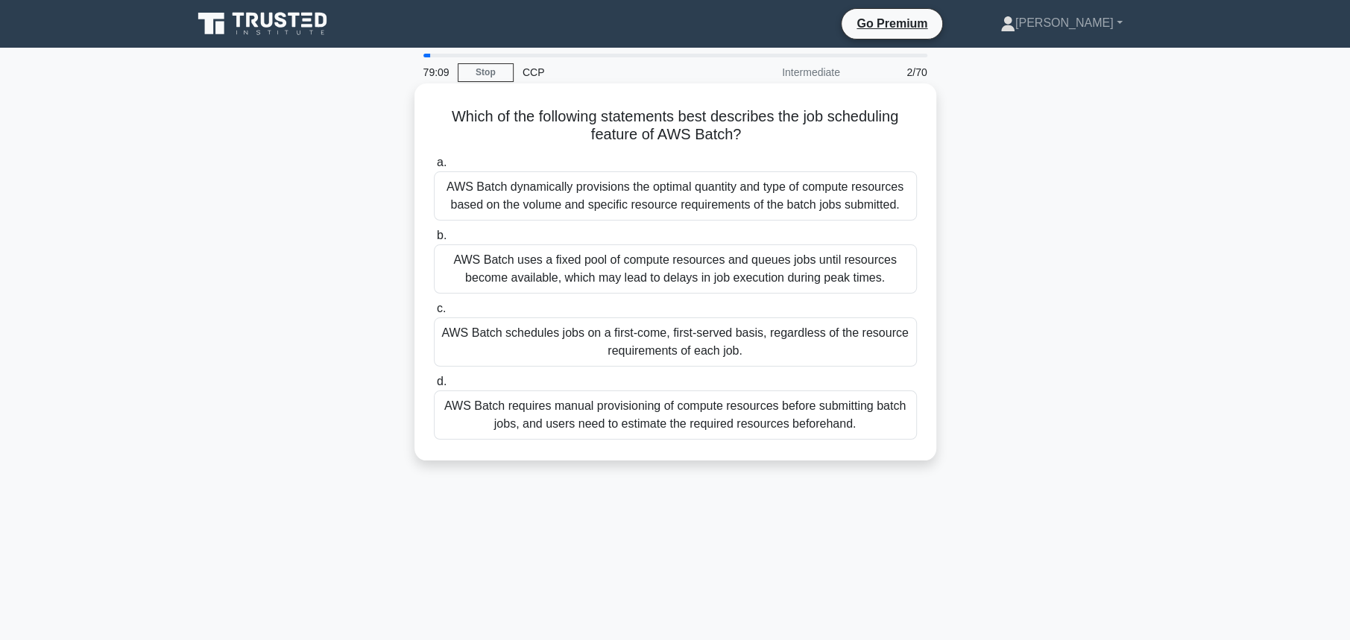
click at [686, 201] on div "AWS Batch dynamically provisions the optimal quantity and type of compute resou…" at bounding box center [675, 195] width 483 height 49
click at [434, 168] on input "a. AWS Batch dynamically provisions the optimal quantity and type of compute re…" at bounding box center [434, 163] width 0 height 10
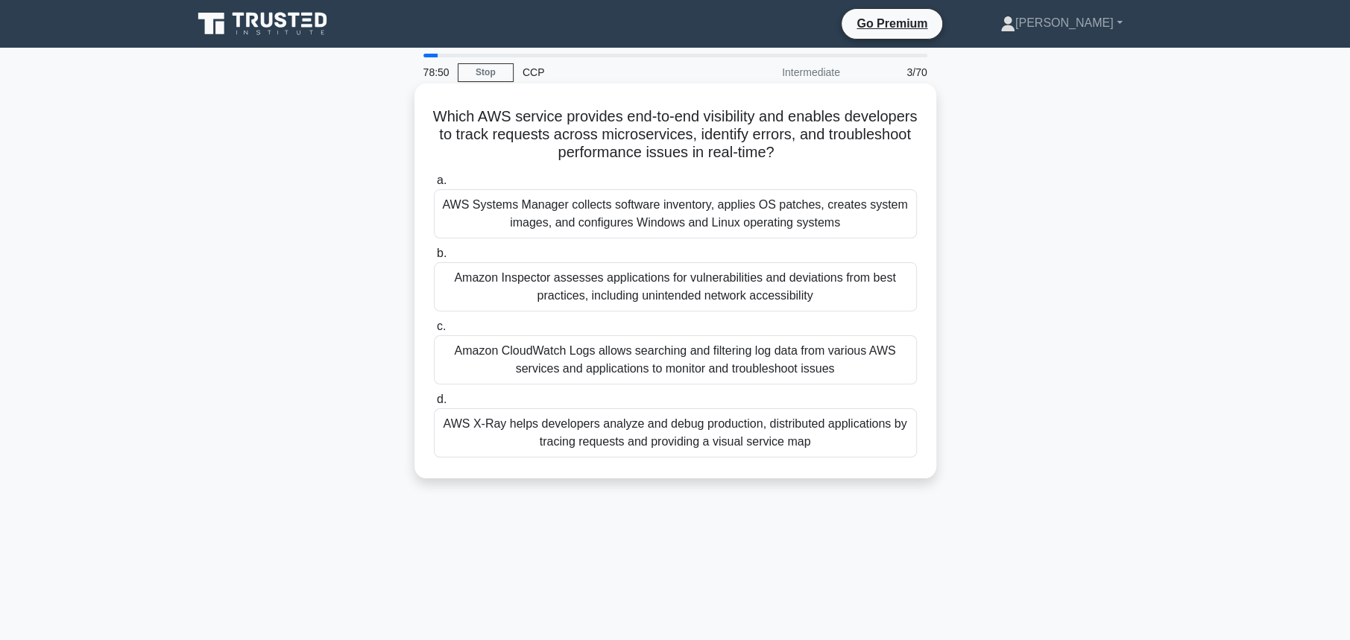
click at [680, 435] on div "AWS X-Ray helps developers analyze and debug production, distributed applicatio…" at bounding box center [675, 433] width 483 height 49
click at [434, 405] on input "d. AWS X-Ray helps developers analyze and debug production, distributed applica…" at bounding box center [434, 400] width 0 height 10
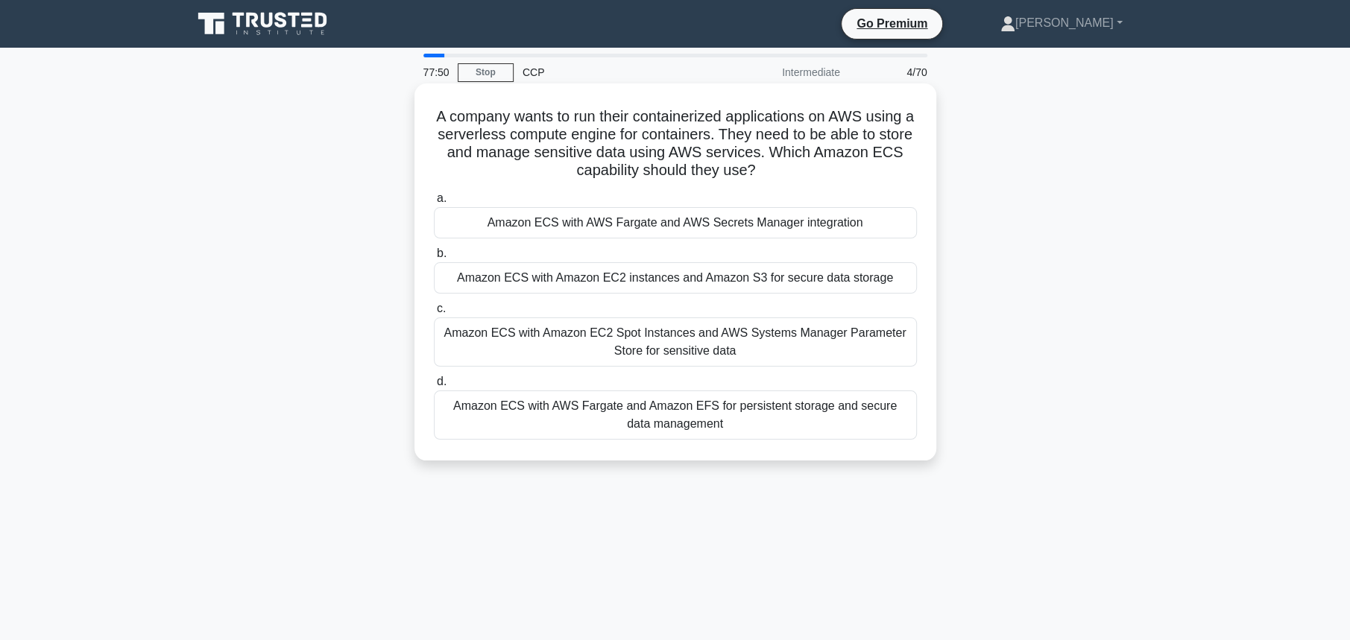
click at [771, 279] on div "Amazon ECS with Amazon EC2 instances and Amazon S3 for secure data storage" at bounding box center [675, 277] width 483 height 31
click at [434, 259] on input "b. Amazon ECS with Amazon EC2 instances and Amazon S3 for secure data storage" at bounding box center [434, 254] width 0 height 10
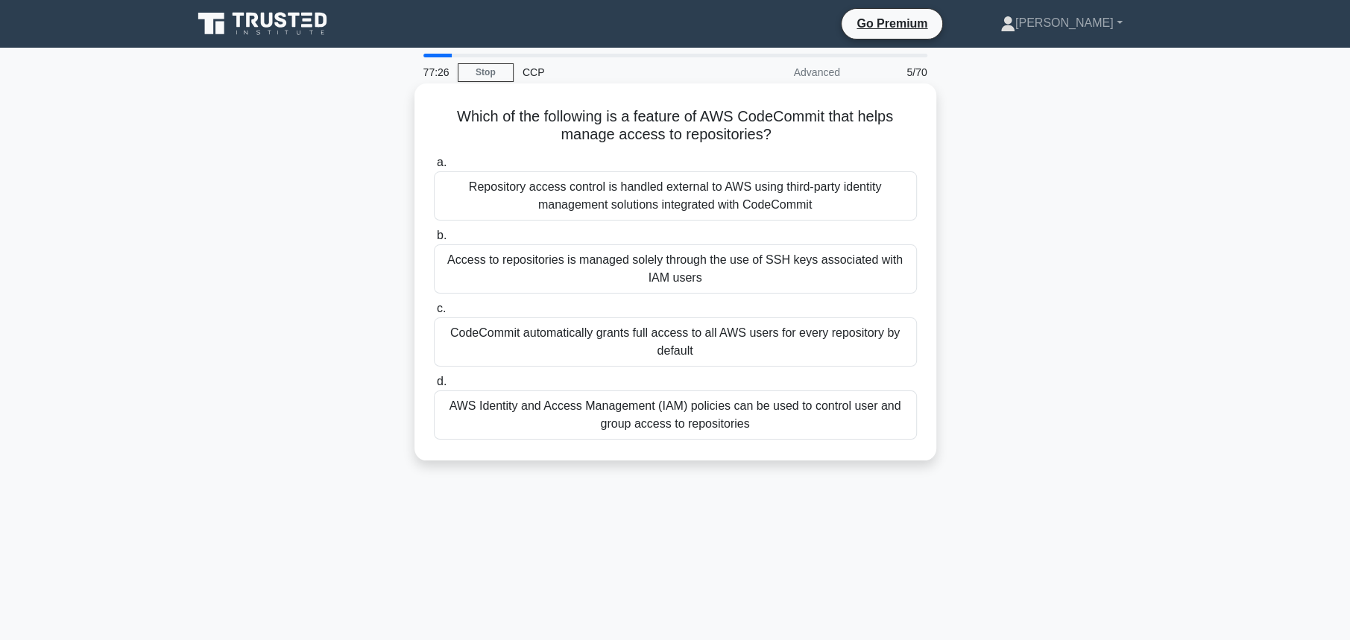
click at [583, 346] on div "CodeCommit automatically grants full access to all AWS users for every reposito…" at bounding box center [675, 342] width 483 height 49
click at [434, 314] on input "c. CodeCommit automatically grants full access to all AWS users for every repos…" at bounding box center [434, 309] width 0 height 10
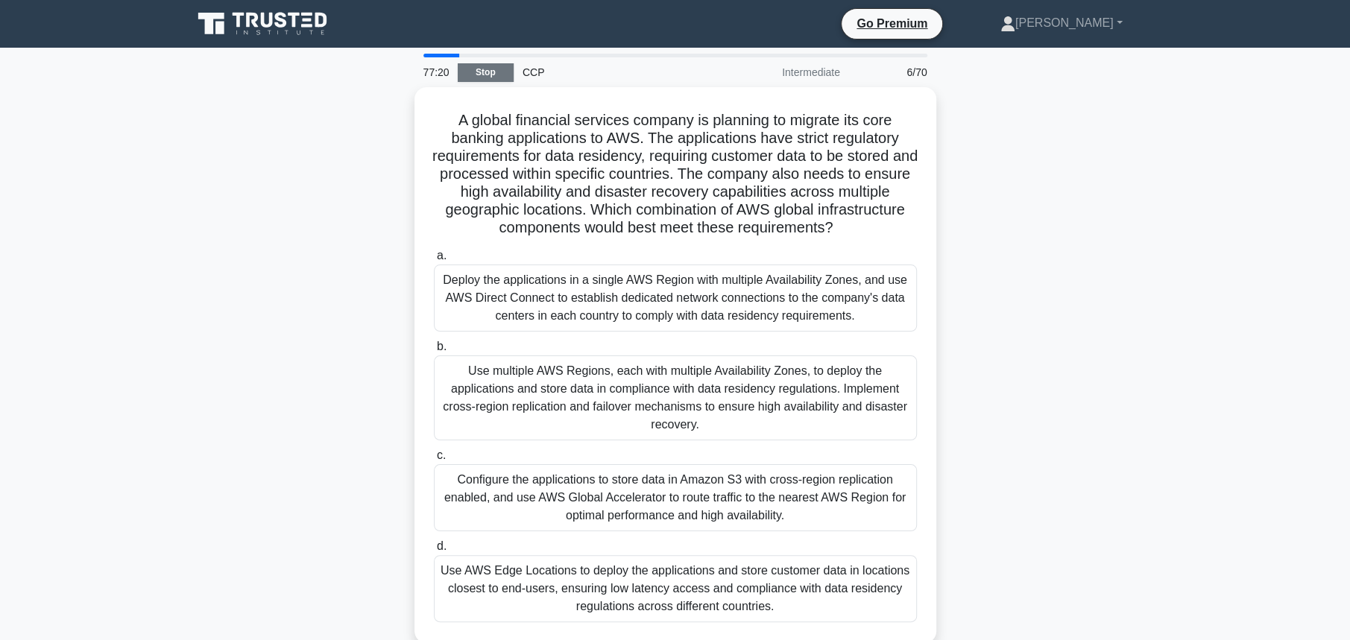
click at [481, 74] on link "Stop" at bounding box center [486, 72] width 56 height 19
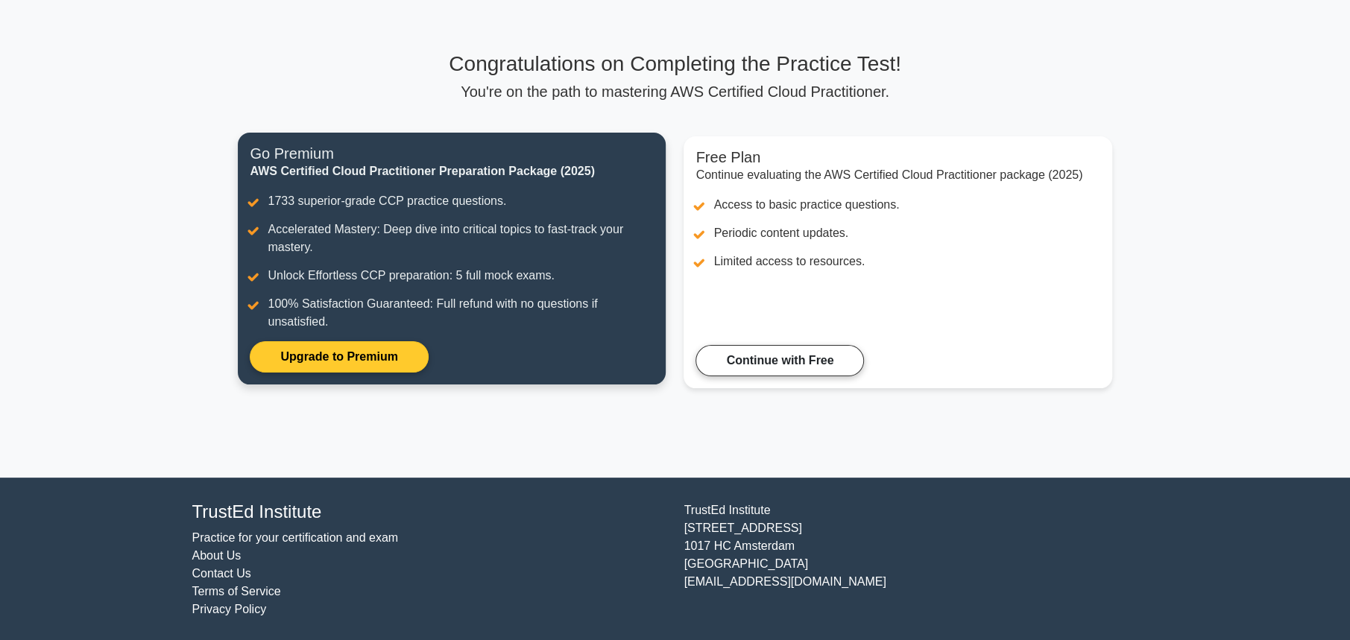
scroll to position [69, 0]
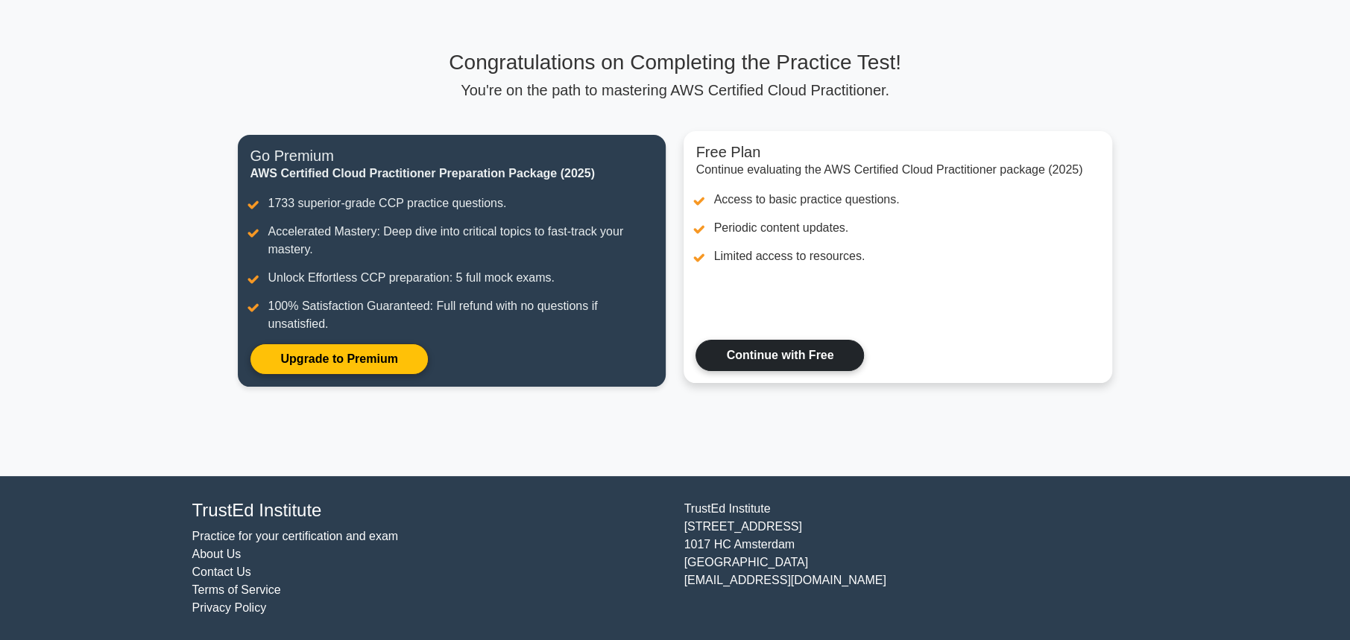
click at [776, 364] on link "Continue with Free" at bounding box center [780, 355] width 168 height 31
